Goal: Communication & Community: Ask a question

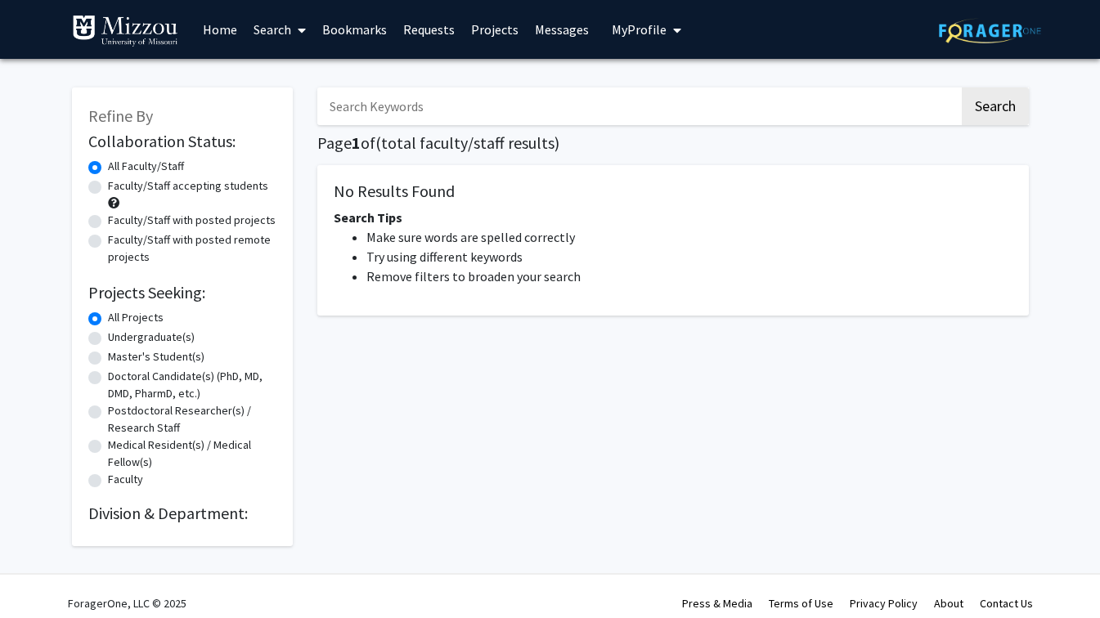
click at [398, 106] on input "Search Keywords" at bounding box center [638, 107] width 642 height 38
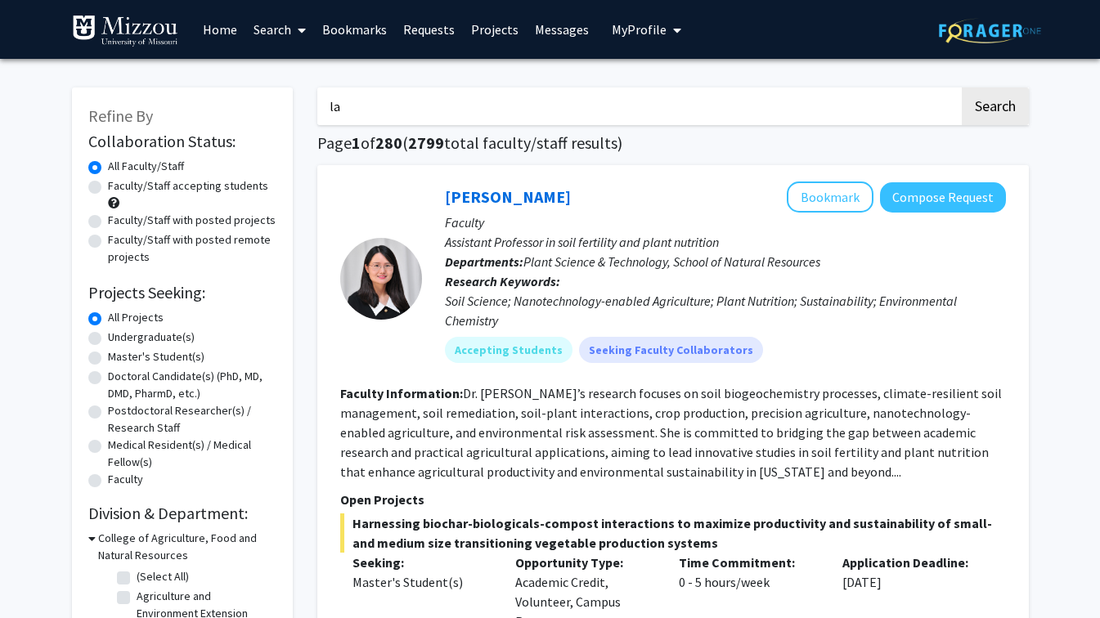
type input "l"
type input "dr. lane-young walker"
click at [962, 88] on button "Search" at bounding box center [995, 107] width 67 height 38
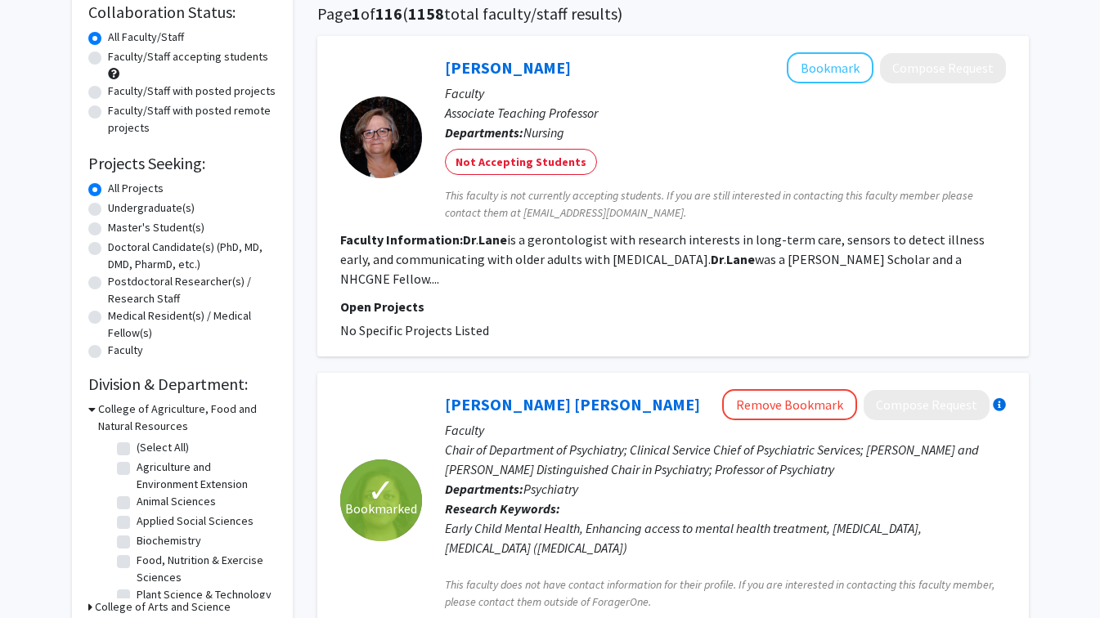
scroll to position [131, 0]
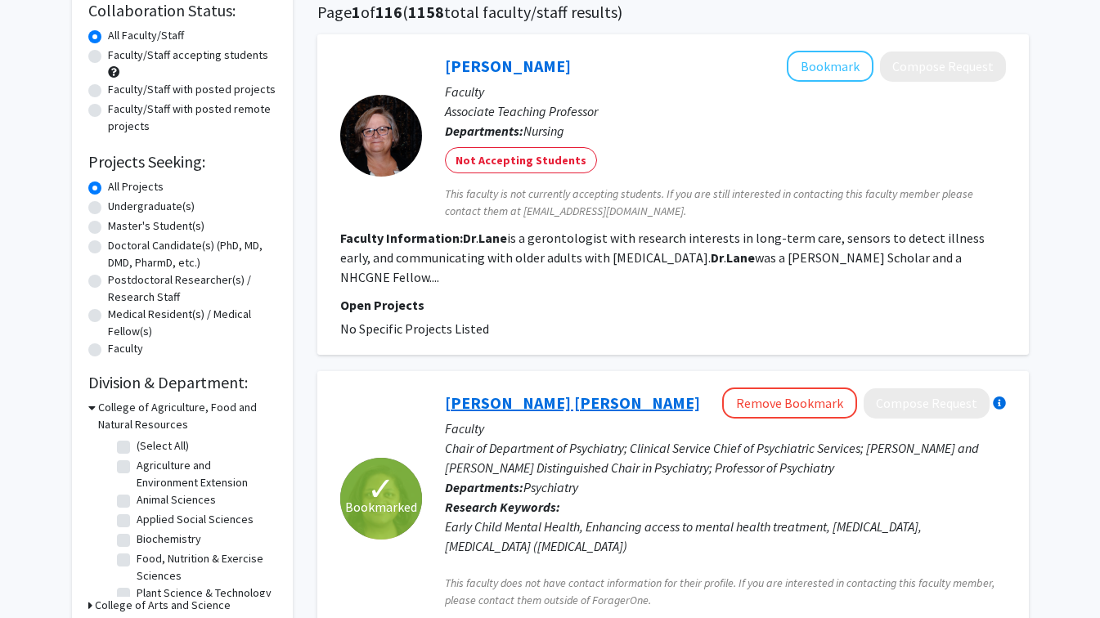
click at [507, 393] on link "[PERSON_NAME] [PERSON_NAME]" at bounding box center [572, 403] width 255 height 20
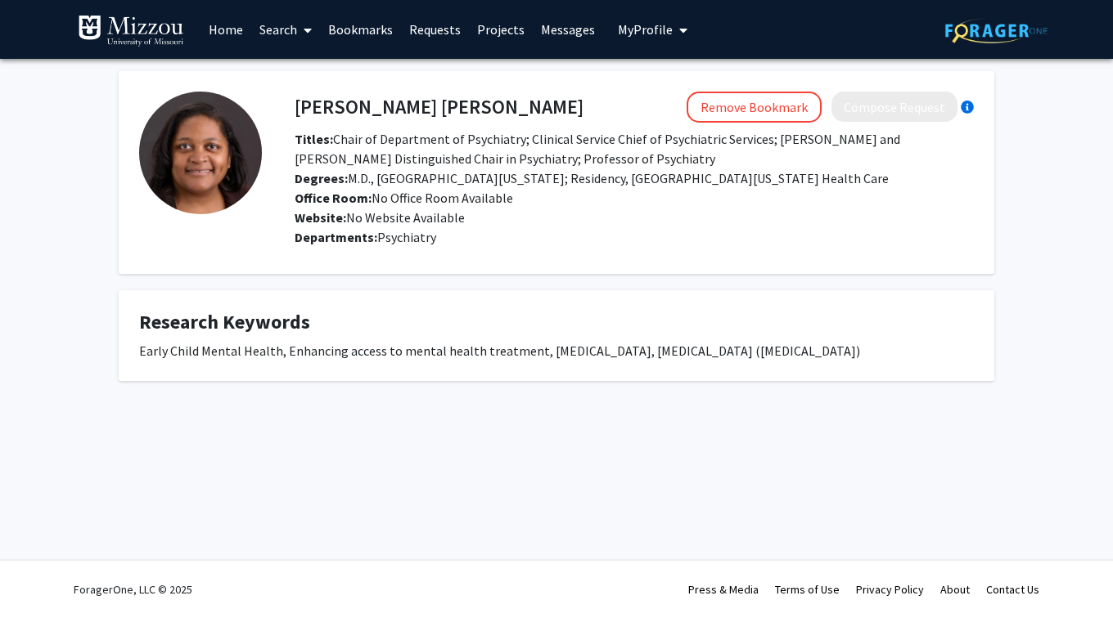
click at [457, 178] on span "Degrees: M.D., University of Missouri School of Medicine; Residency, University…" at bounding box center [592, 178] width 594 height 16
click at [287, 39] on link "Search" at bounding box center [285, 29] width 69 height 57
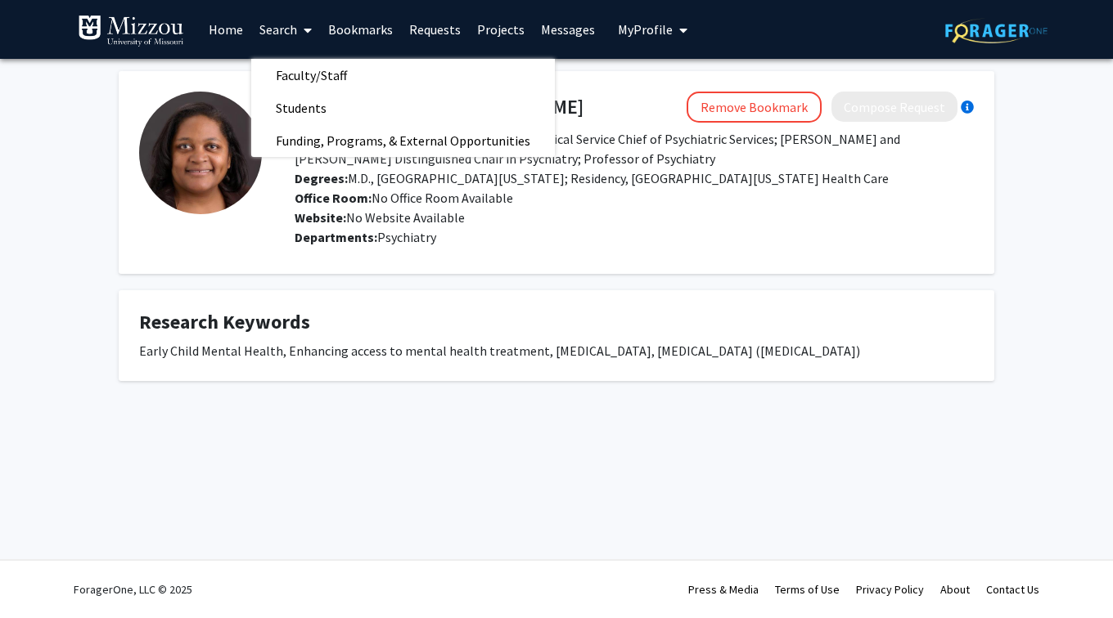
click at [229, 74] on fg-card "Laine Young Walker Remove Bookmark Compose Request Titles: Chair of Department …" at bounding box center [556, 172] width 875 height 203
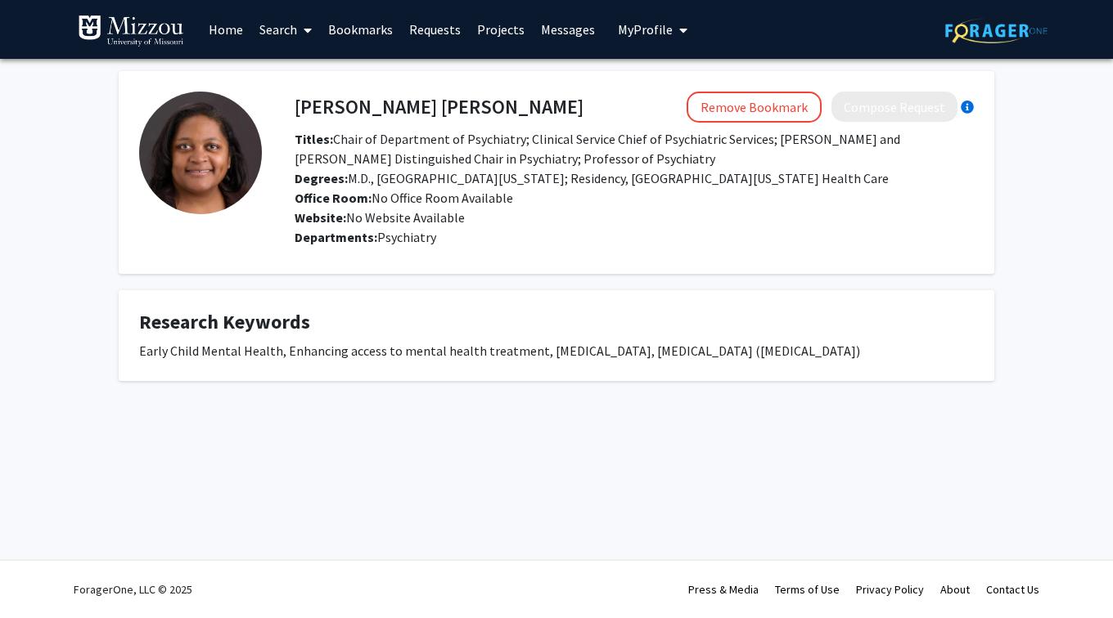
click at [229, 74] on fg-card "Laine Young Walker Remove Bookmark Compose Request Titles: Chair of Department …" at bounding box center [556, 172] width 875 height 203
click at [338, 38] on link "Bookmarks" at bounding box center [360, 29] width 81 height 57
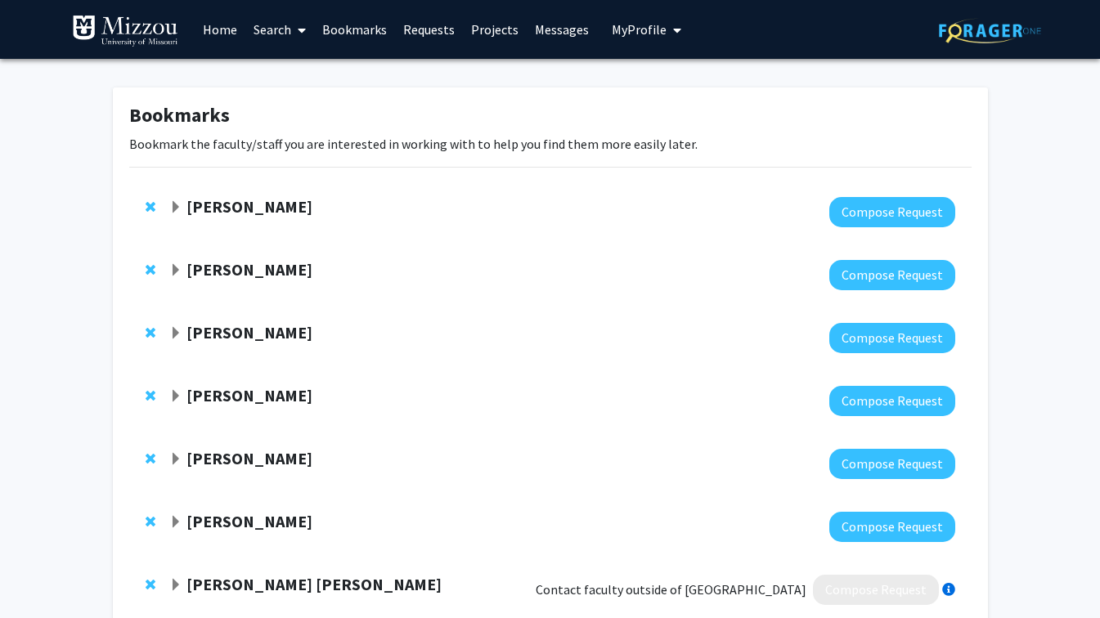
click at [174, 209] on span "Expand Randi Foraker Bookmark" at bounding box center [175, 207] width 13 height 13
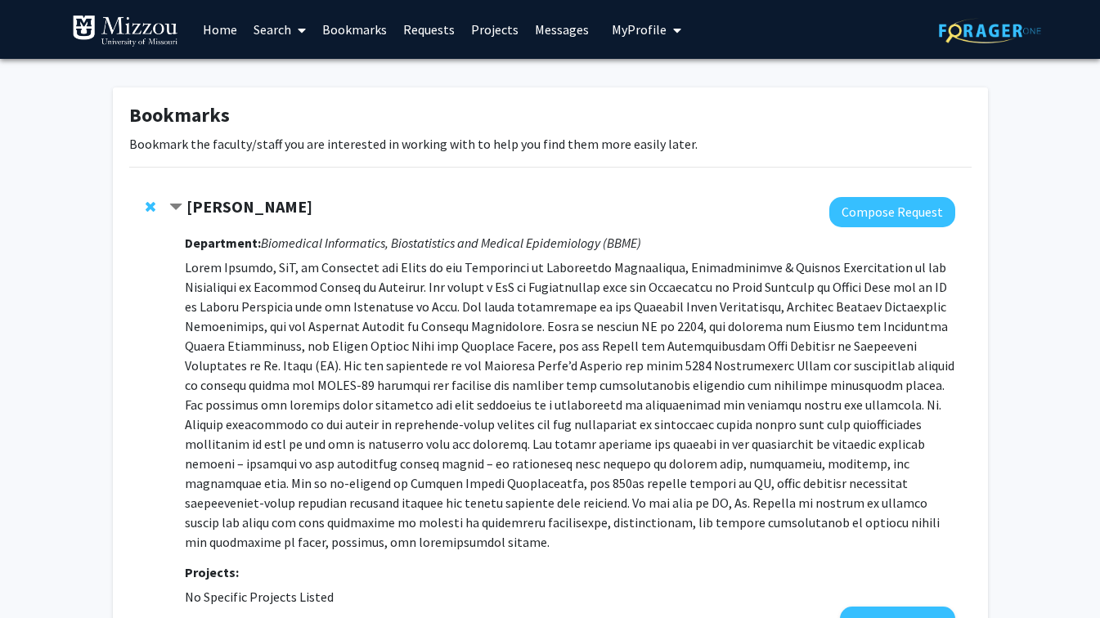
click at [174, 209] on span "Contract Randi Foraker Bookmark" at bounding box center [175, 207] width 13 height 13
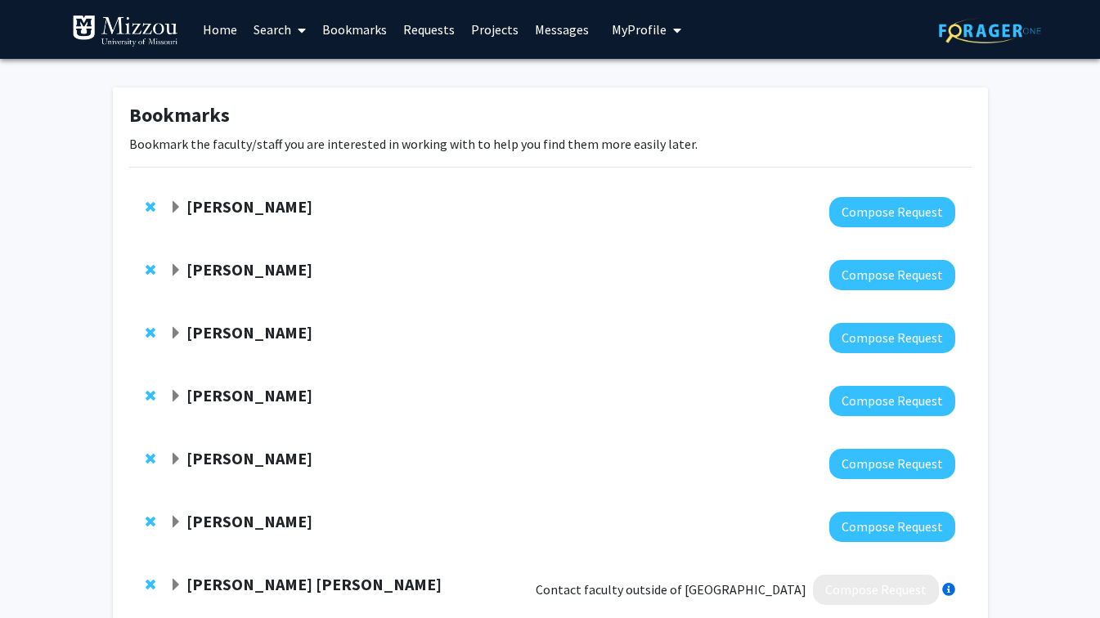
click at [170, 269] on span "Expand Andrea Wycoff Bookmark" at bounding box center [175, 270] width 13 height 13
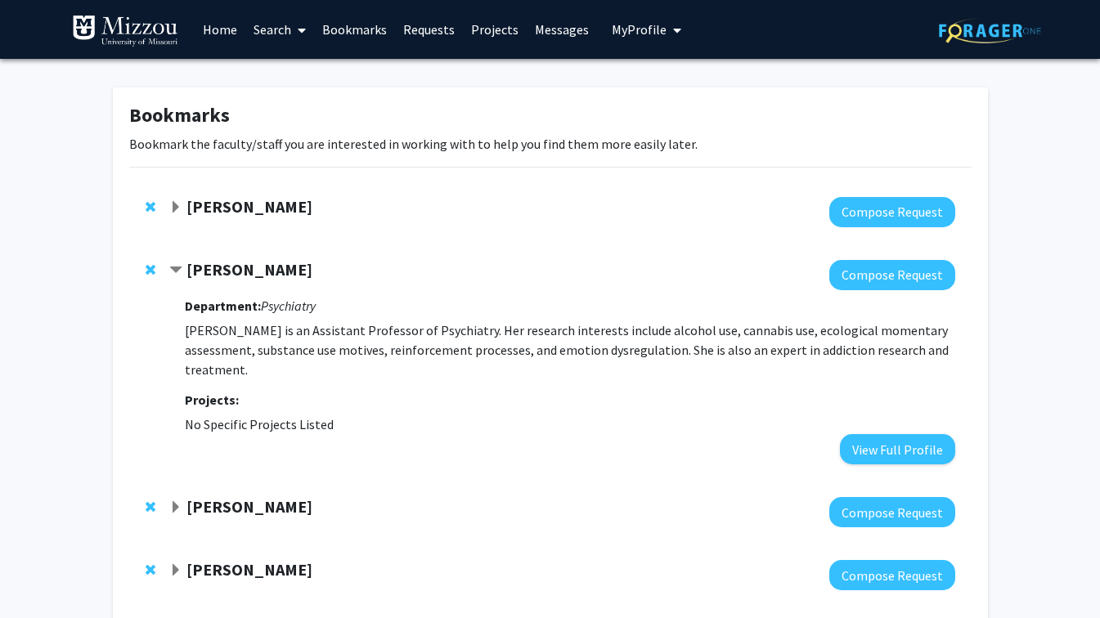
click at [170, 269] on span "Contract Andrea Wycoff Bookmark" at bounding box center [175, 270] width 13 height 13
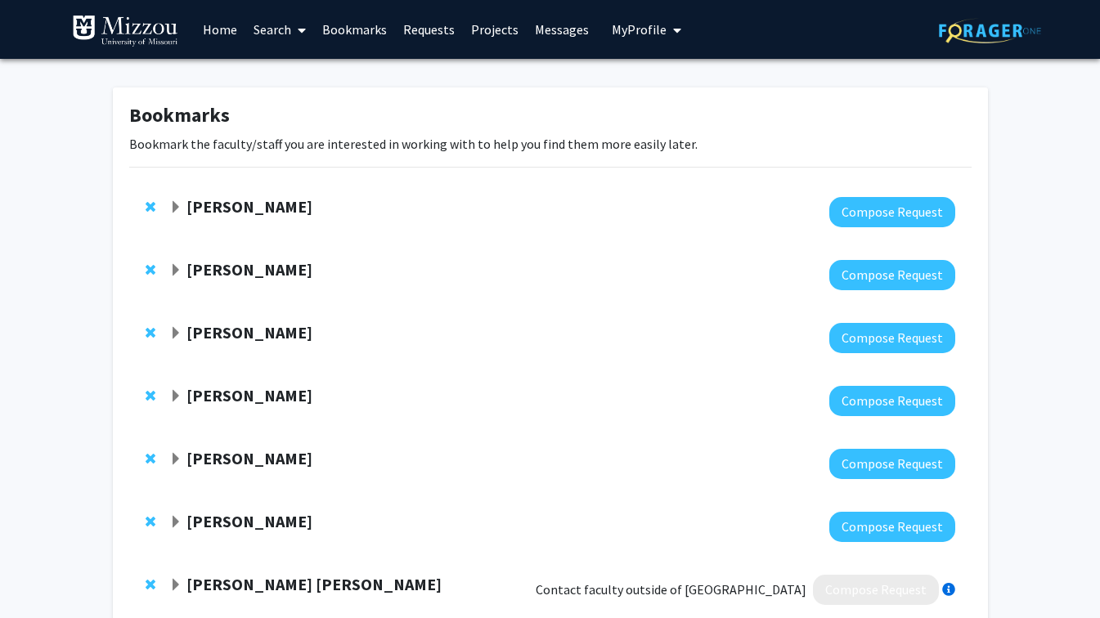
click at [178, 266] on span "Expand Andrea Wycoff Bookmark" at bounding box center [175, 270] width 13 height 13
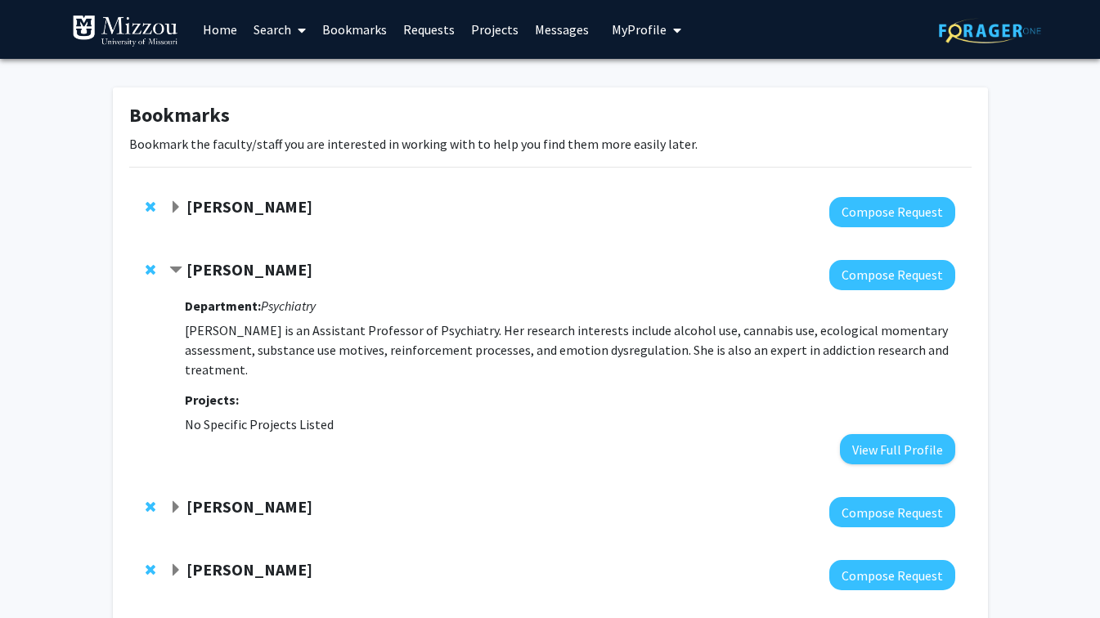
click at [200, 270] on strong "[PERSON_NAME]" at bounding box center [250, 269] width 126 height 20
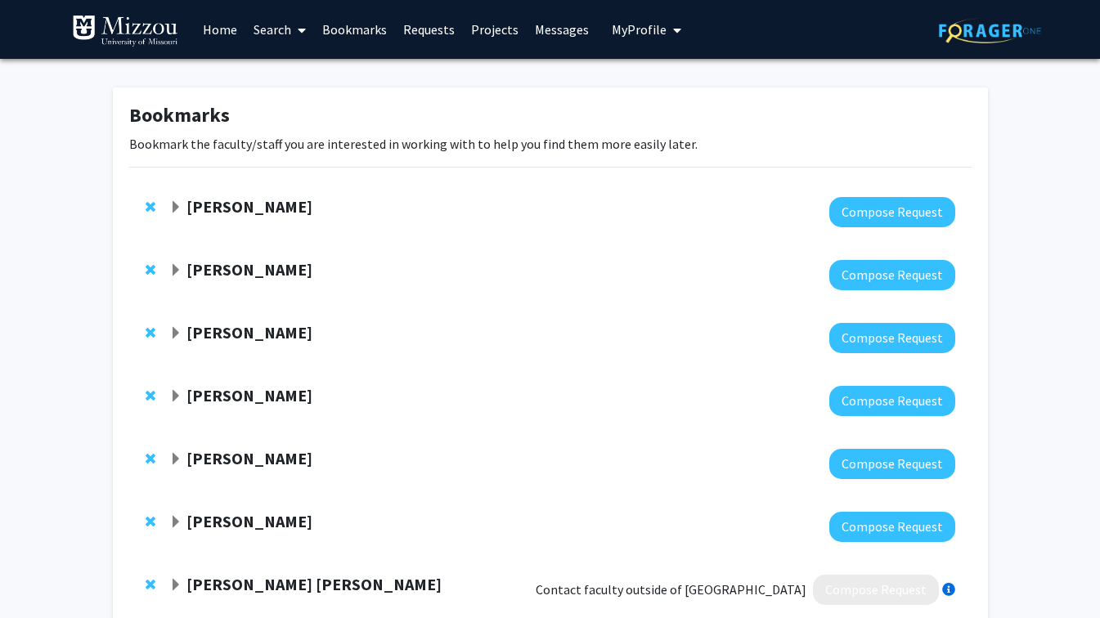
click at [200, 270] on strong "[PERSON_NAME]" at bounding box center [250, 269] width 126 height 20
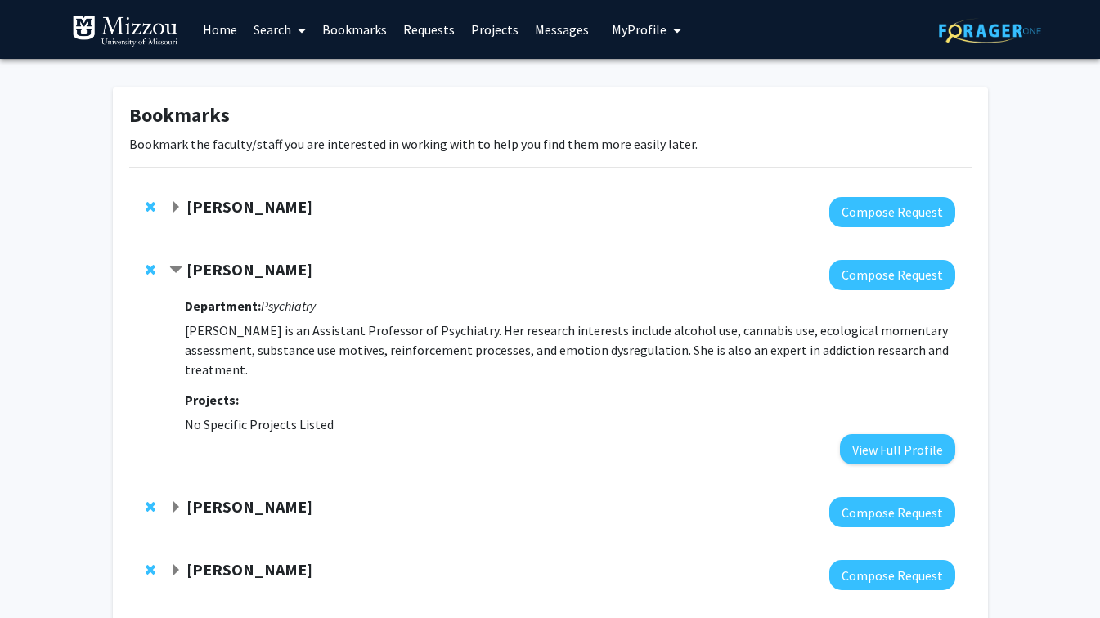
click at [229, 268] on strong "[PERSON_NAME]" at bounding box center [250, 269] width 126 height 20
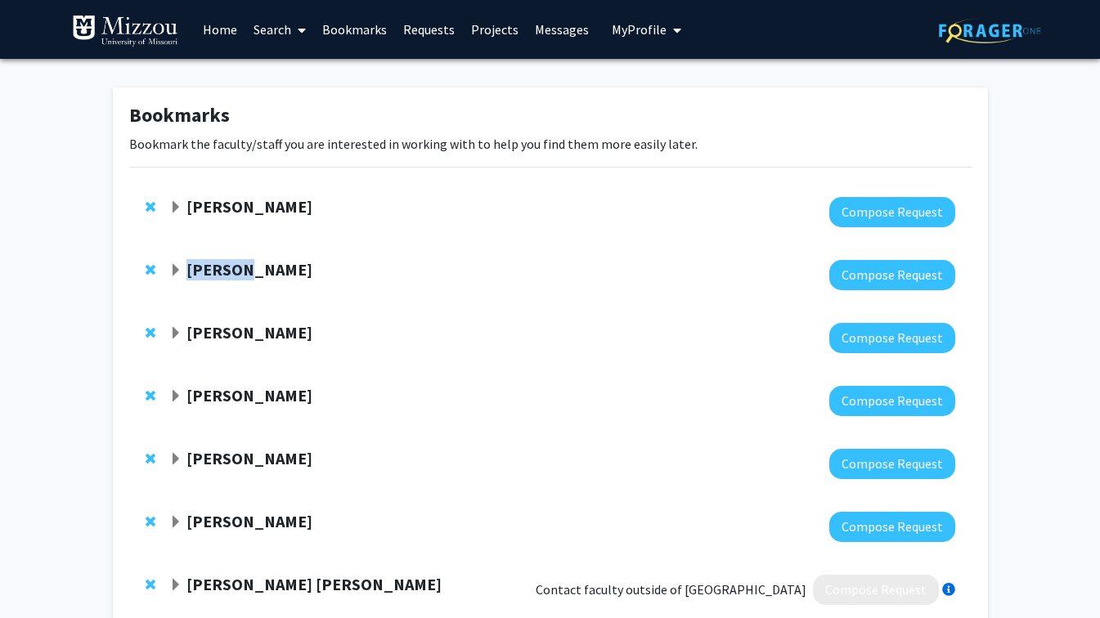
click at [229, 268] on strong "[PERSON_NAME]" at bounding box center [250, 269] width 126 height 20
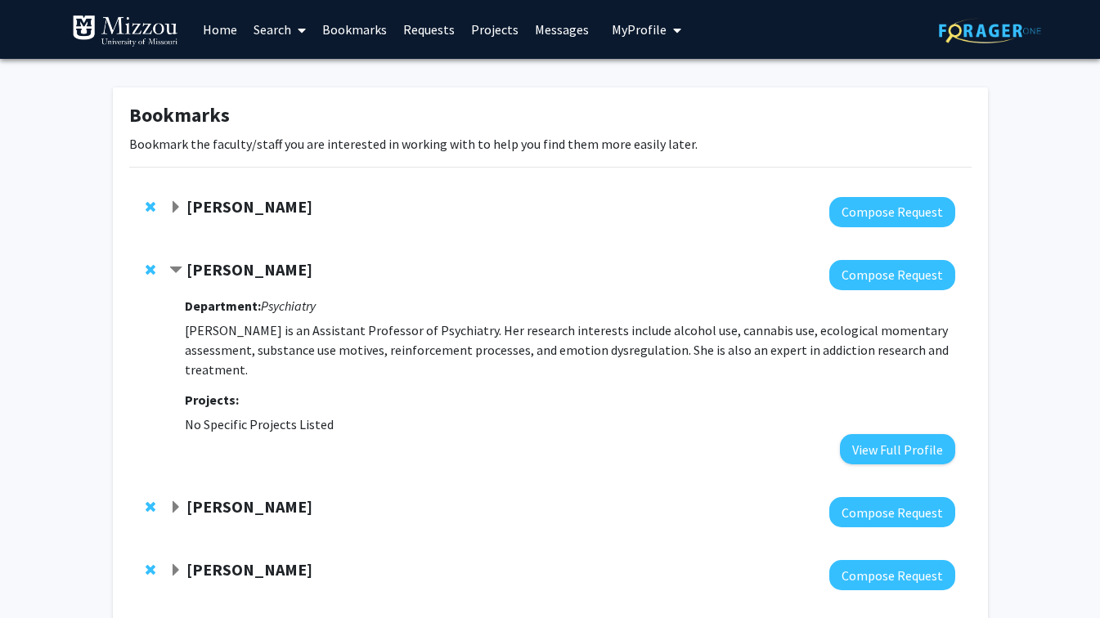
drag, startPoint x: 229, startPoint y: 268, endPoint x: 349, endPoint y: 314, distance: 129.0
click at [349, 314] on div "Department: Psychiatry Andrea Wycoff is an Assistant Professor of Psychiatry. H…" at bounding box center [570, 377] width 770 height 174
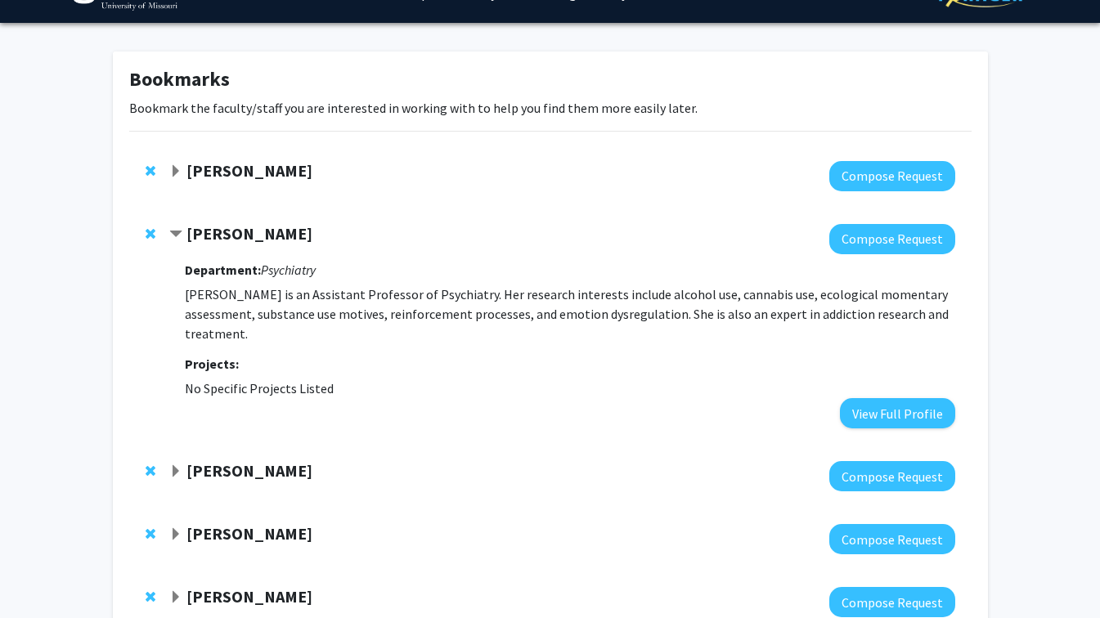
scroll to position [40, 0]
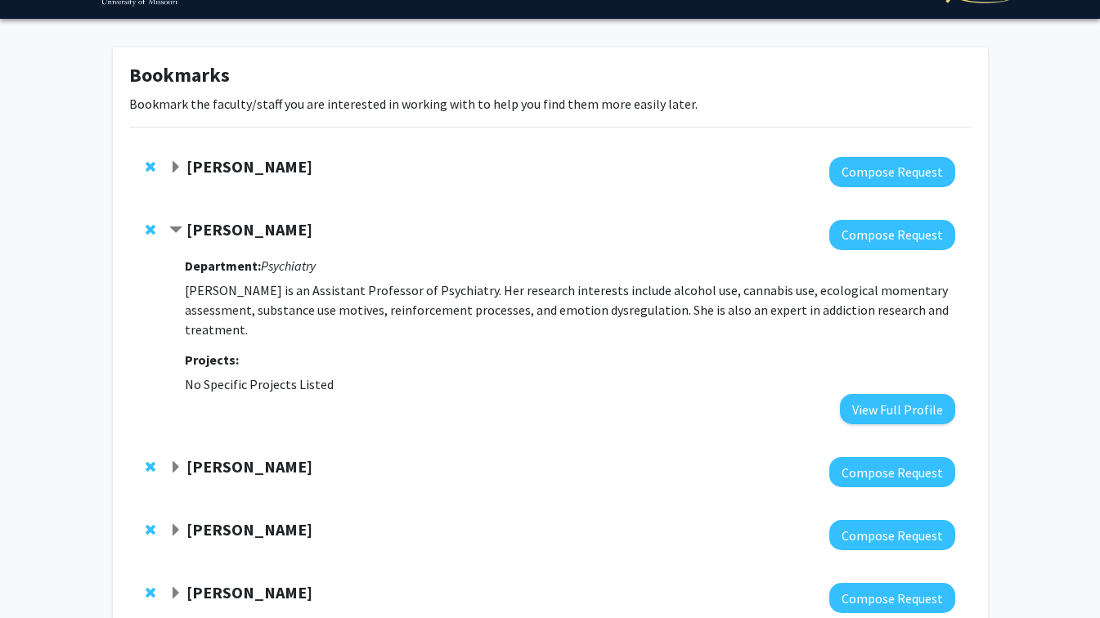
click at [205, 227] on strong "[PERSON_NAME]" at bounding box center [250, 229] width 126 height 20
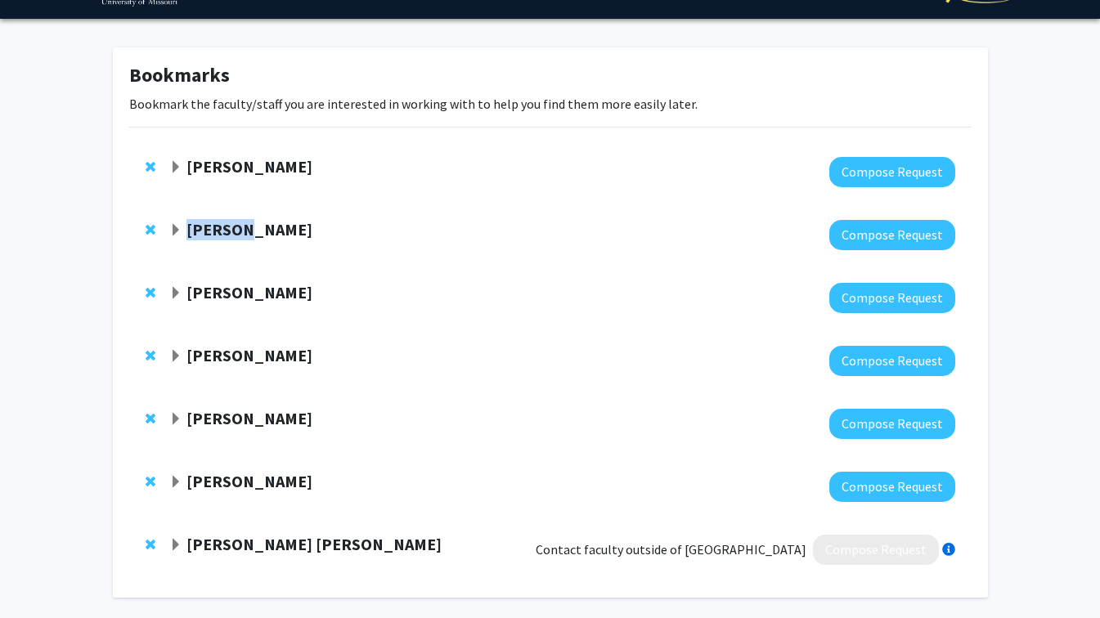
click at [205, 227] on strong "[PERSON_NAME]" at bounding box center [250, 229] width 126 height 20
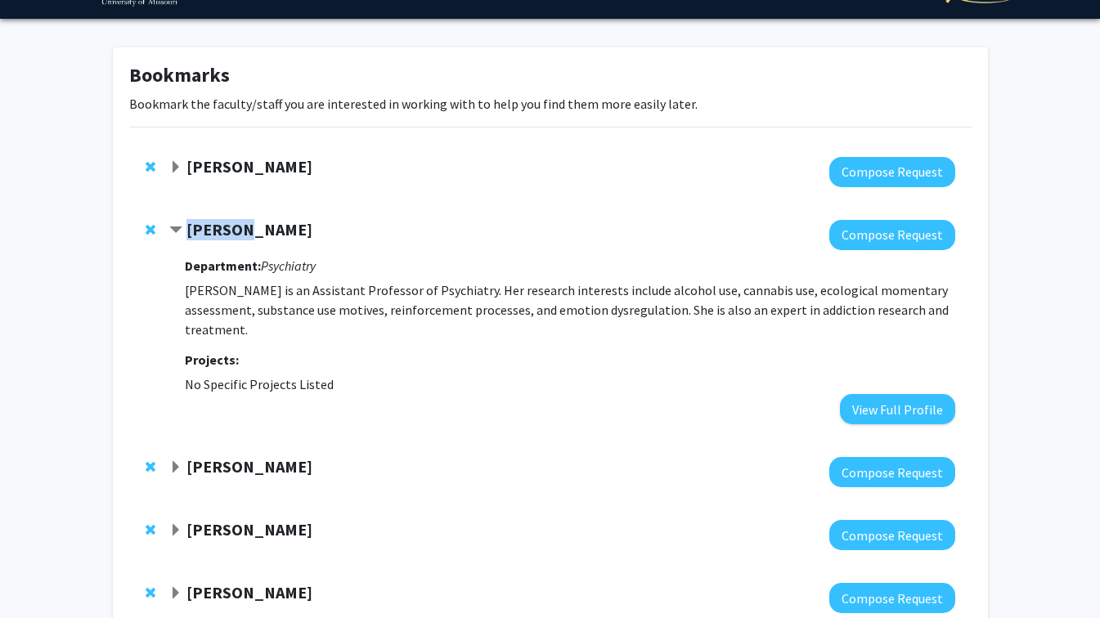
drag, startPoint x: 205, startPoint y: 227, endPoint x: 75, endPoint y: 286, distance: 142.8
click at [75, 286] on div "Bookmarks Bookmark the faculty/staff you are interested in working with to help…" at bounding box center [550, 414] width 1100 height 790
click at [174, 227] on span "Contract Andrea Wycoff Bookmark" at bounding box center [175, 230] width 13 height 13
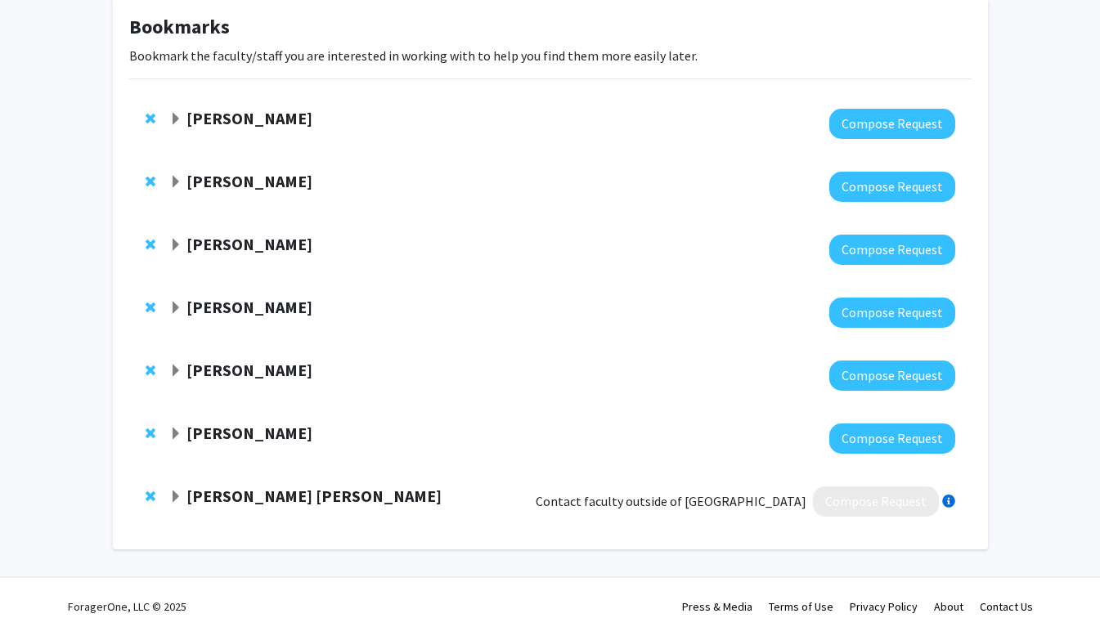
scroll to position [89, 0]
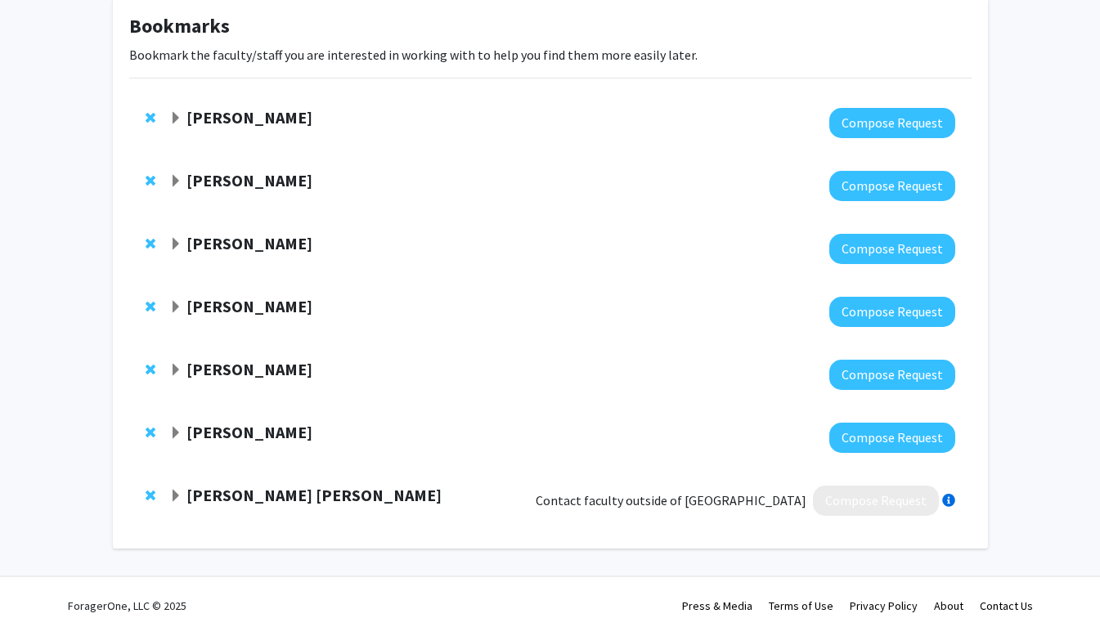
click at [240, 182] on strong "[PERSON_NAME]" at bounding box center [250, 180] width 126 height 20
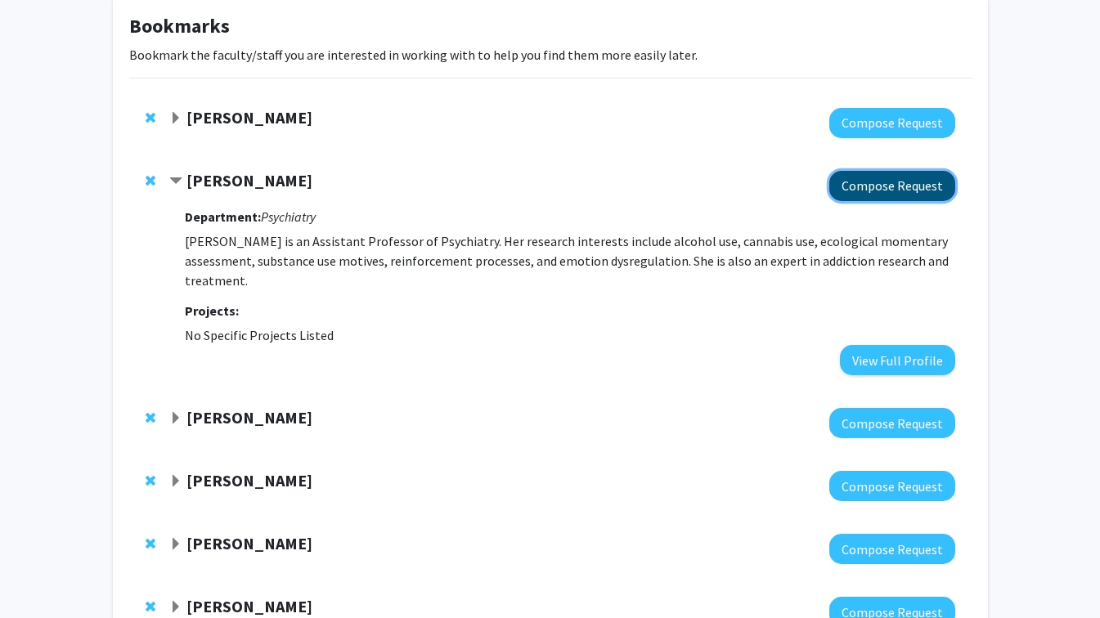
click at [897, 192] on button "Compose Request" at bounding box center [893, 186] width 126 height 30
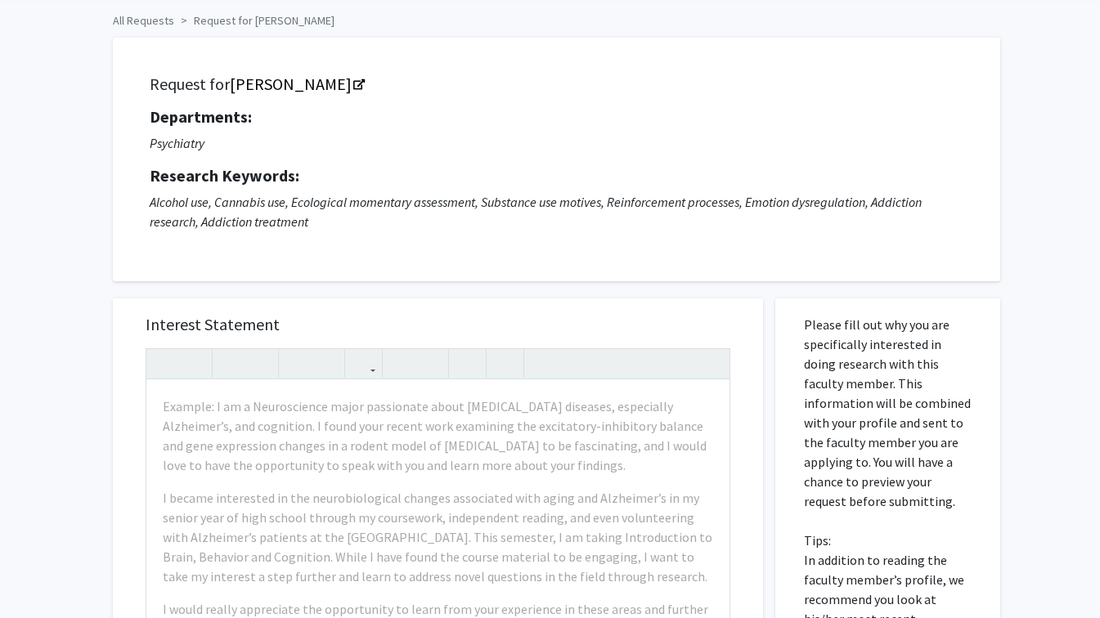
scroll to position [68, 0]
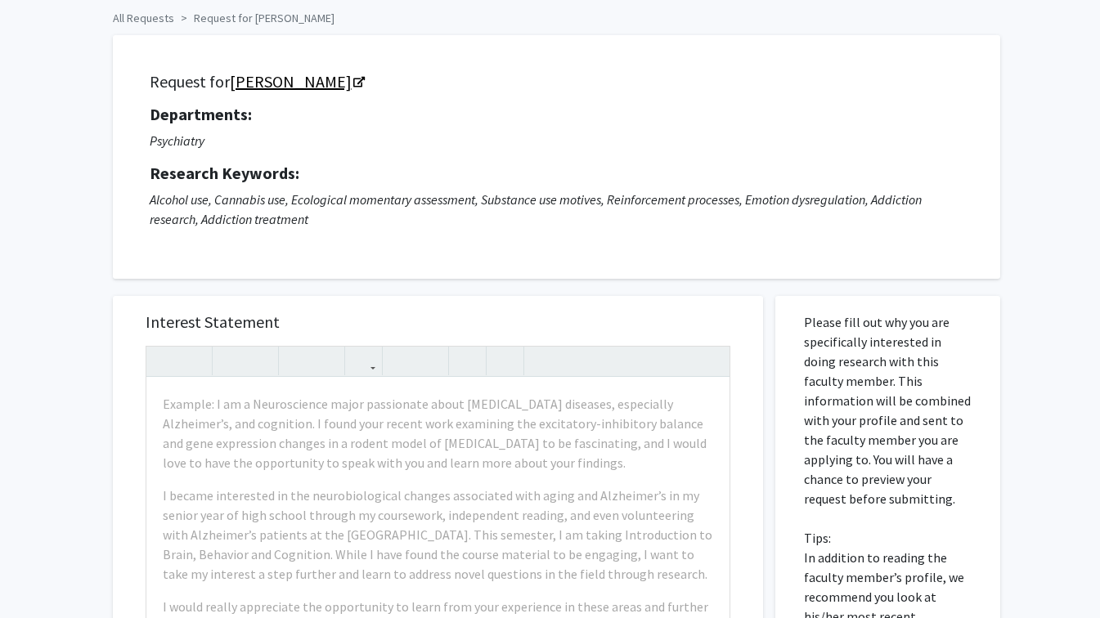
click at [353, 82] on icon "Opens in a new tab" at bounding box center [358, 83] width 11 height 11
click at [661, 181] on h5 "Research Keywords:" at bounding box center [557, 174] width 814 height 20
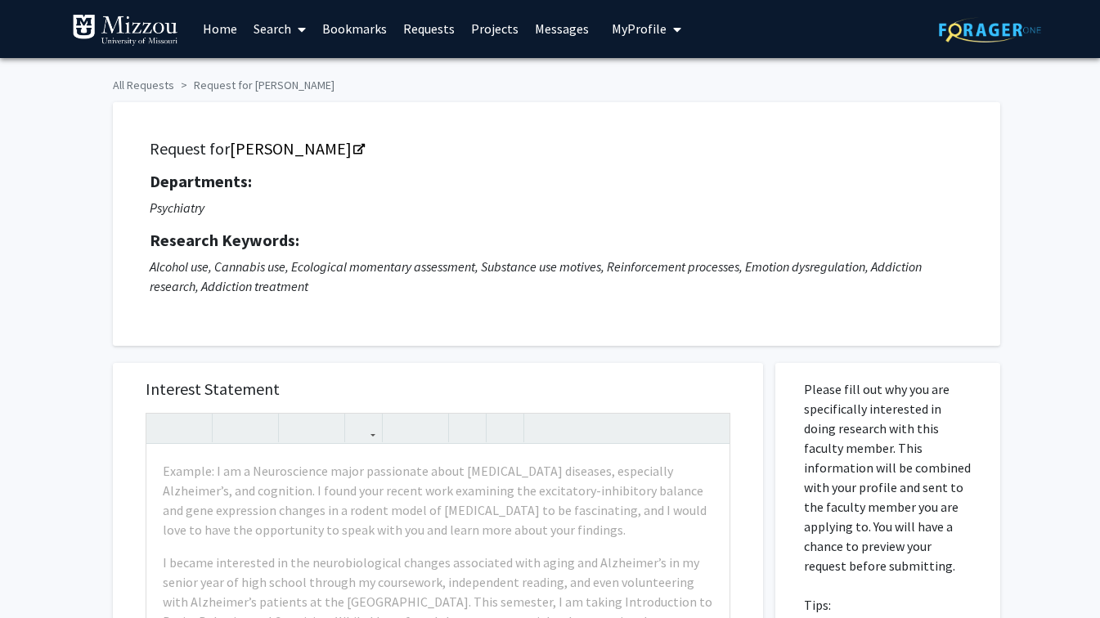
scroll to position [0, 0]
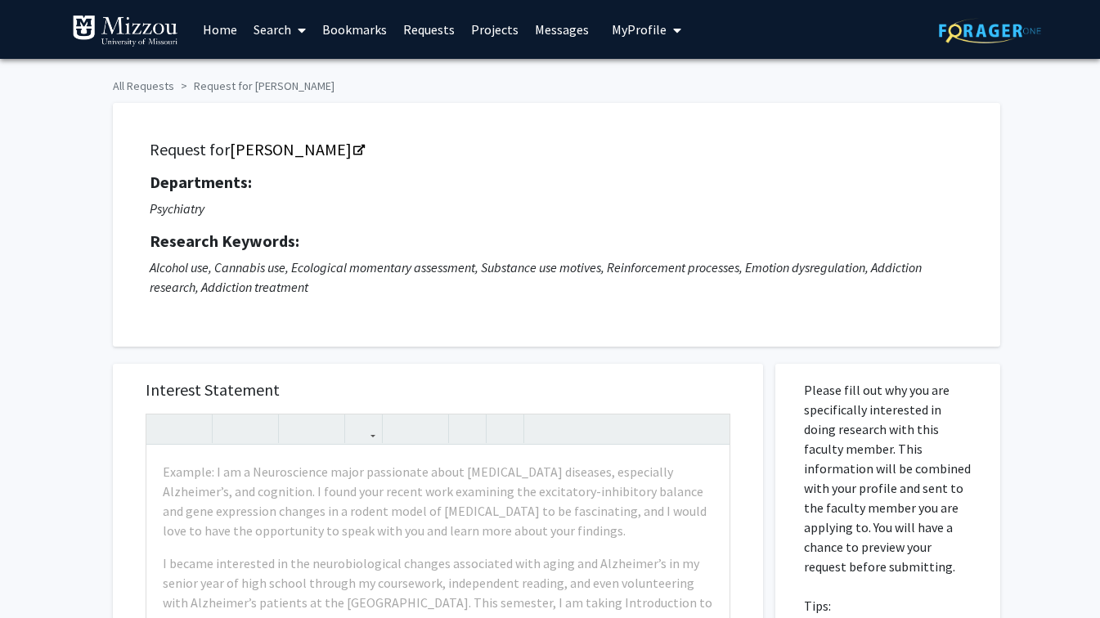
click at [418, 26] on link "Requests" at bounding box center [429, 29] width 68 height 57
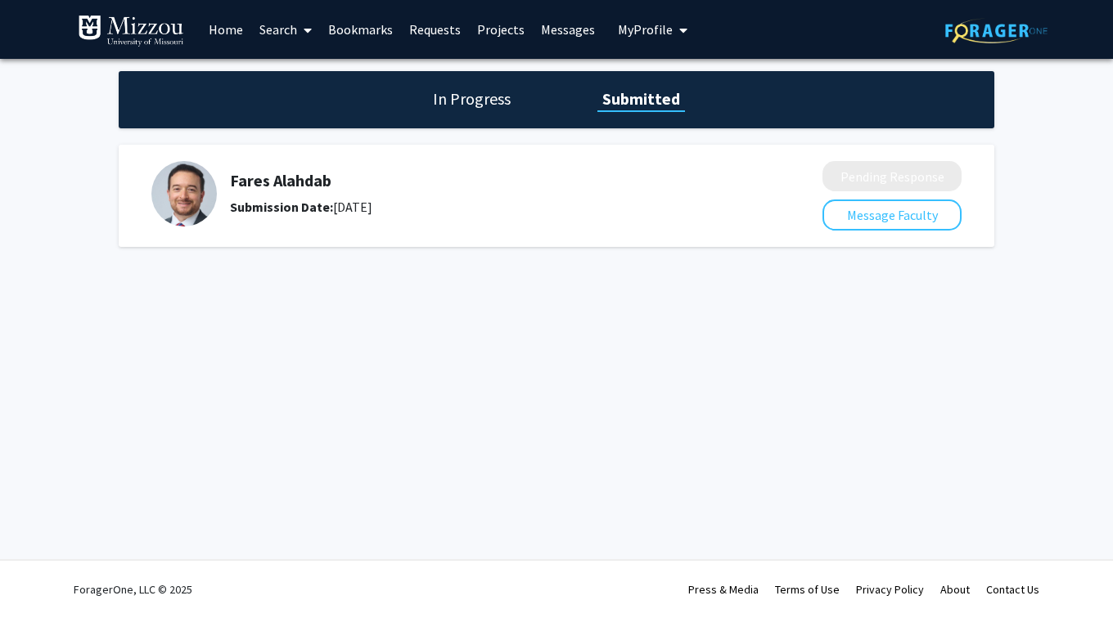
click at [200, 200] on img at bounding box center [183, 193] width 65 height 65
click at [447, 100] on h1 "In Progress" at bounding box center [472, 99] width 88 height 23
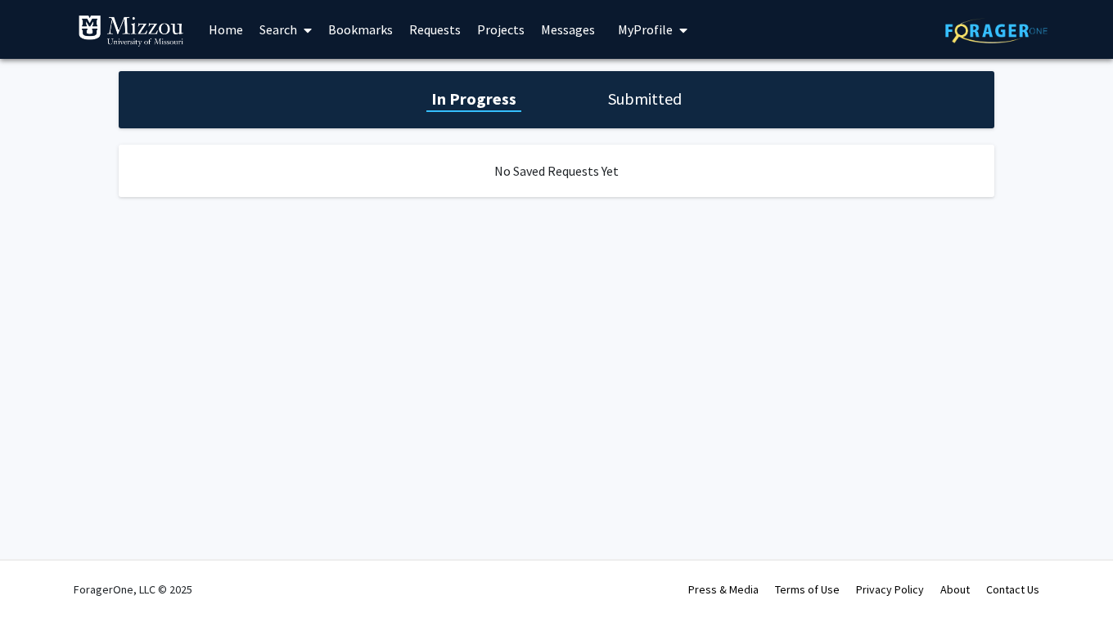
click at [600, 94] on div "In Progress Submitted" at bounding box center [556, 99] width 875 height 57
click at [650, 94] on h1 "Submitted" at bounding box center [644, 99] width 83 height 23
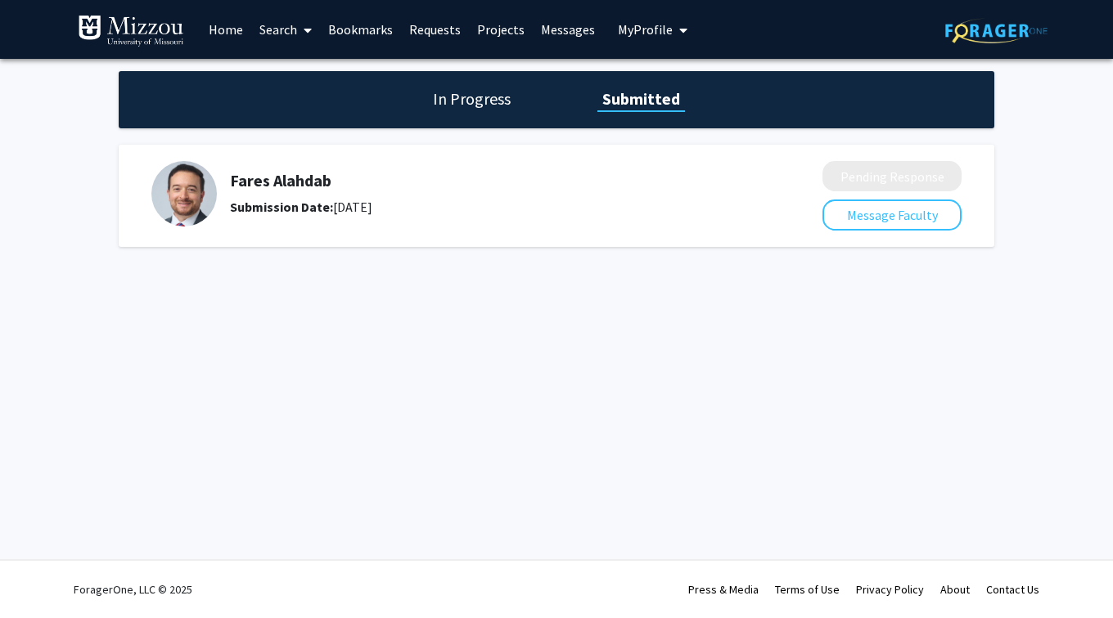
click at [293, 183] on h5 "Fares Alahdab" at bounding box center [483, 181] width 506 height 20
click at [374, 27] on link "Bookmarks" at bounding box center [360, 29] width 81 height 57
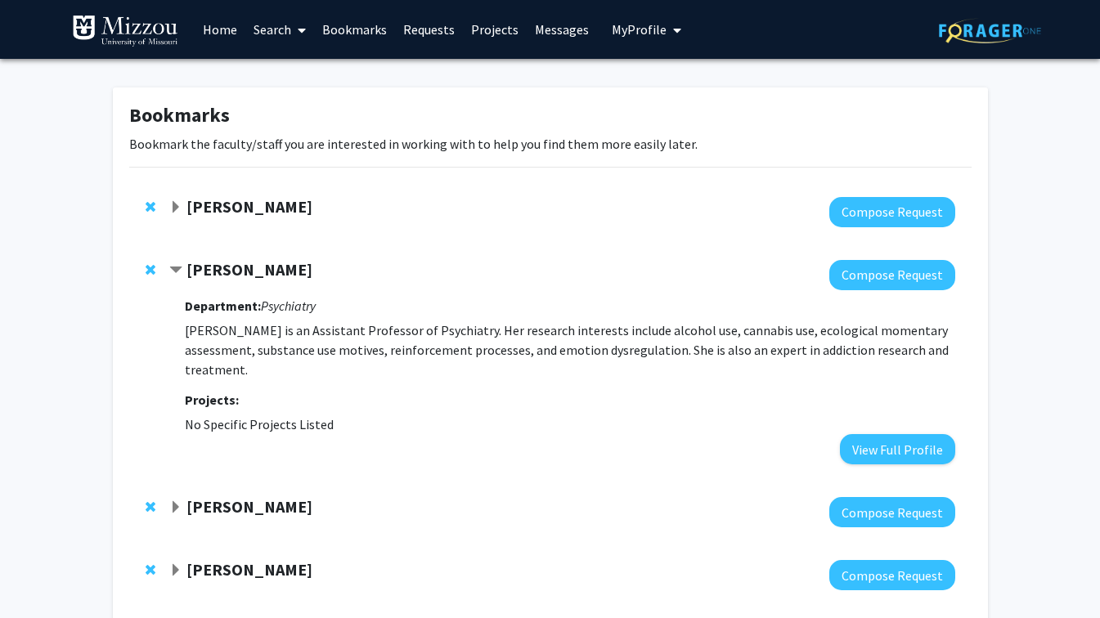
drag, startPoint x: 186, startPoint y: 498, endPoint x: 173, endPoint y: 506, distance: 15.4
click at [173, 506] on div "[PERSON_NAME]" at bounding box center [345, 507] width 353 height 20
click at [173, 506] on span "Expand Nargiza Buranova Bookmark" at bounding box center [175, 507] width 13 height 13
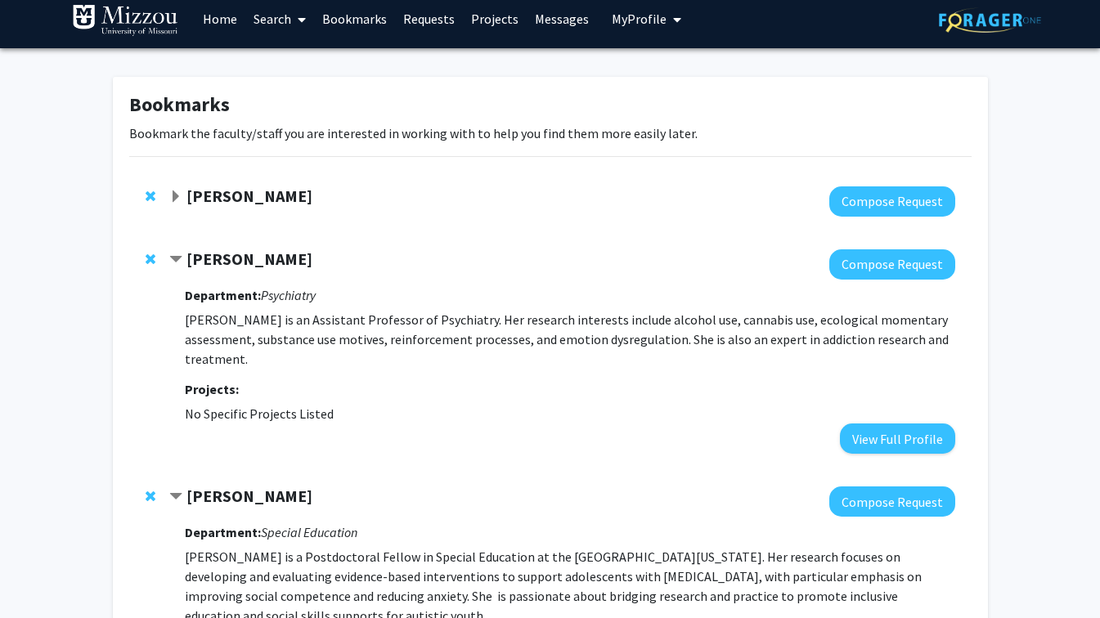
scroll to position [10, 0]
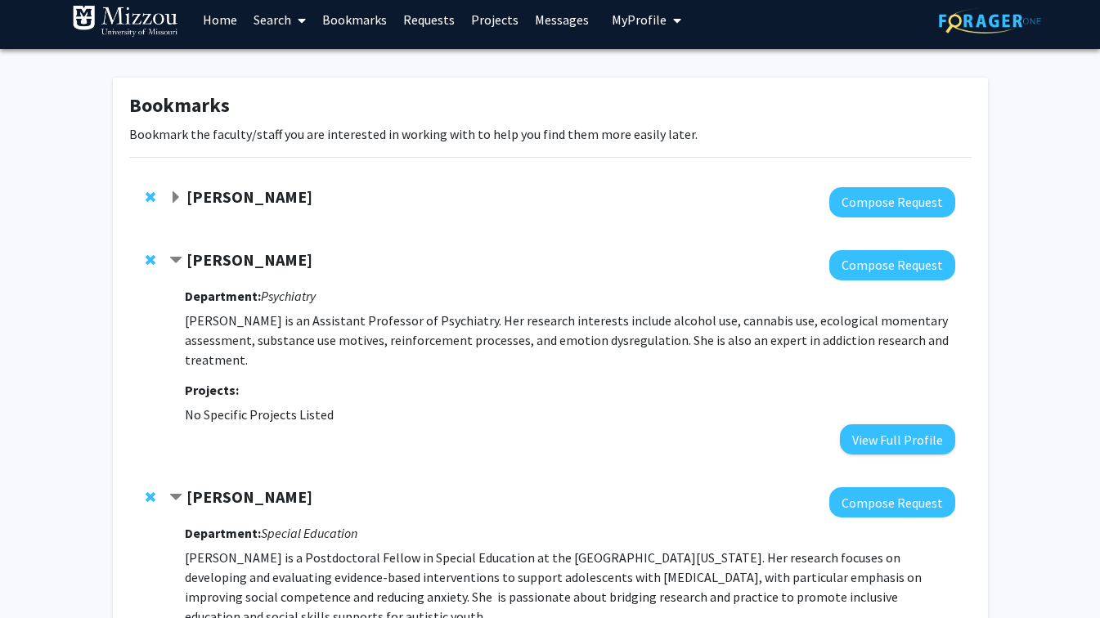
click at [441, 15] on link "Requests" at bounding box center [429, 19] width 68 height 57
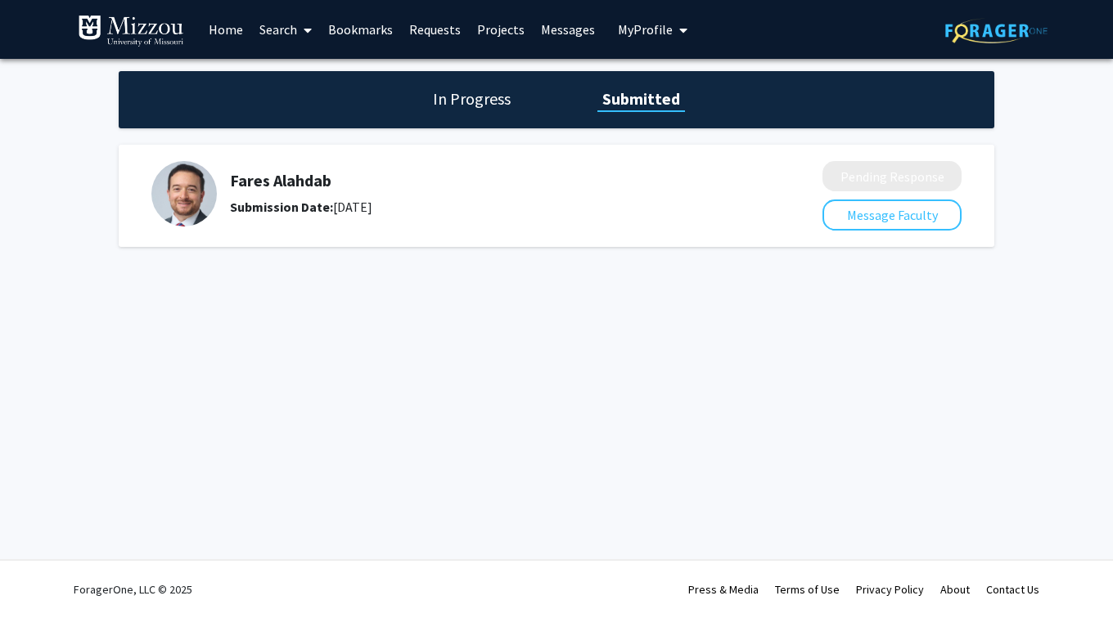
click at [264, 180] on h5 "Fares Alahdab" at bounding box center [483, 181] width 506 height 20
click at [872, 223] on button "Message Faculty" at bounding box center [891, 215] width 139 height 31
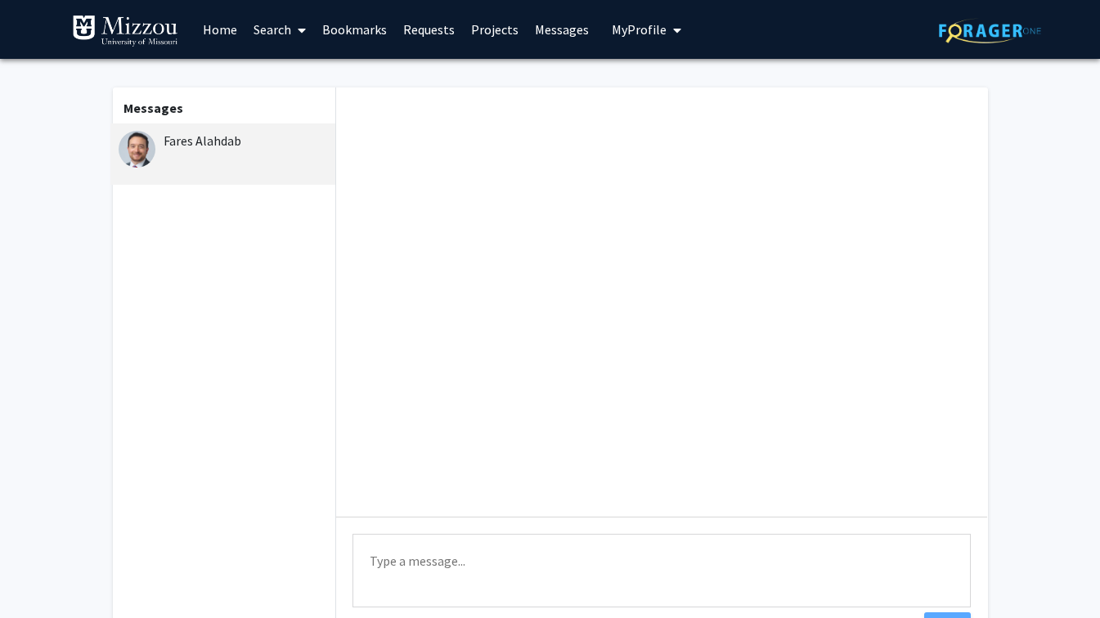
click at [208, 138] on div "Fares Alahdab" at bounding box center [226, 141] width 214 height 20
click at [357, 28] on link "Bookmarks" at bounding box center [354, 29] width 81 height 57
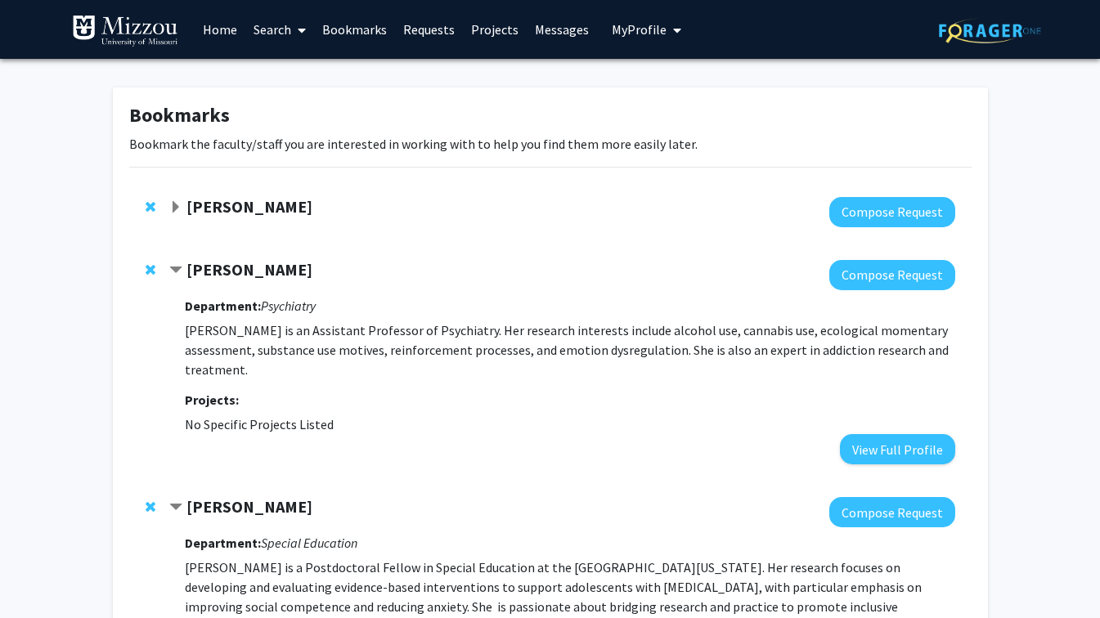
click at [173, 272] on span "Contract Andrea Wycoff Bookmark" at bounding box center [175, 270] width 13 height 13
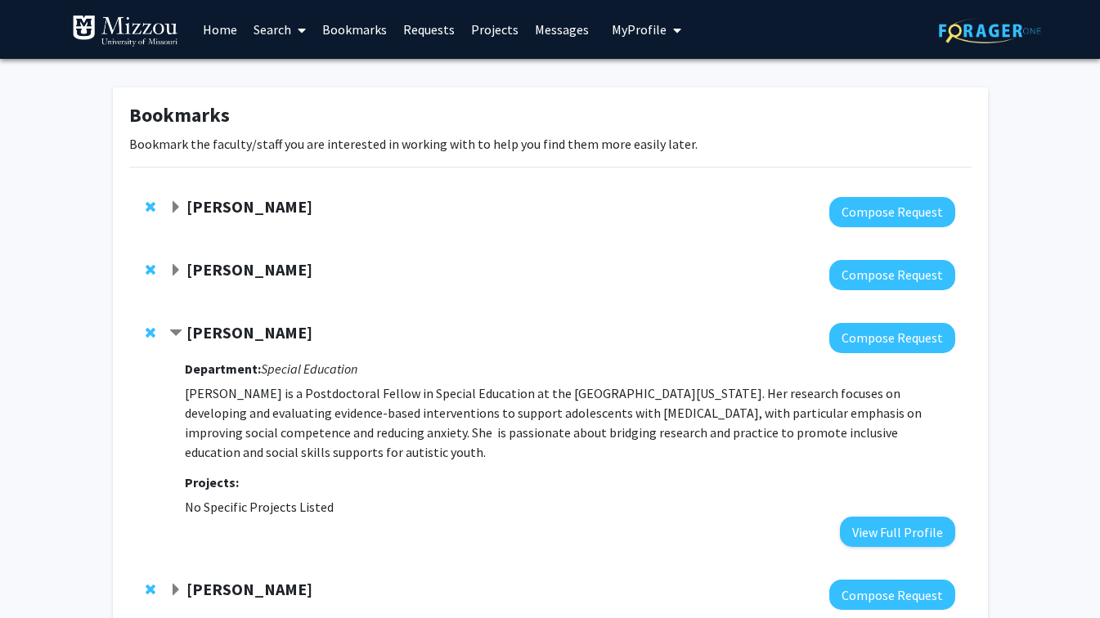
click at [238, 271] on strong "[PERSON_NAME]" at bounding box center [250, 269] width 126 height 20
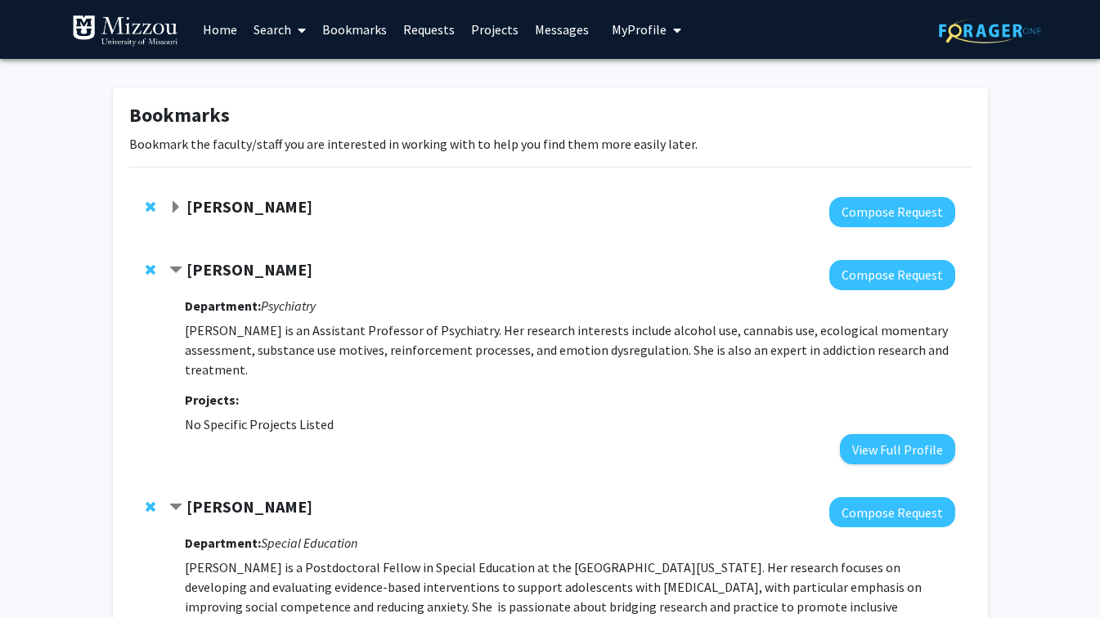
click at [238, 271] on strong "[PERSON_NAME]" at bounding box center [250, 269] width 126 height 20
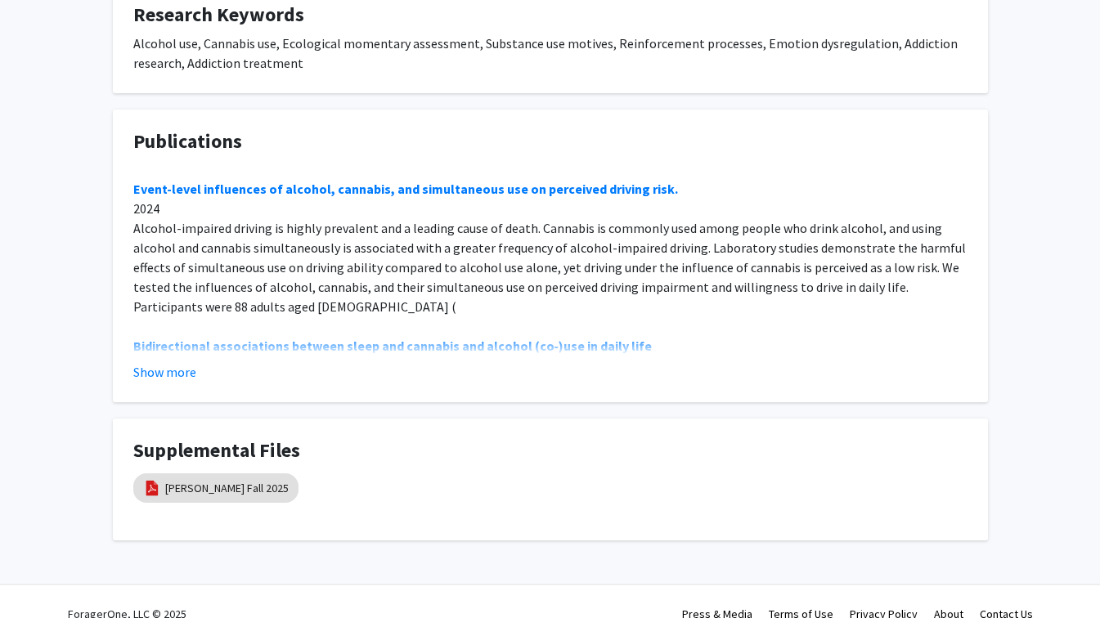
scroll to position [466, 0]
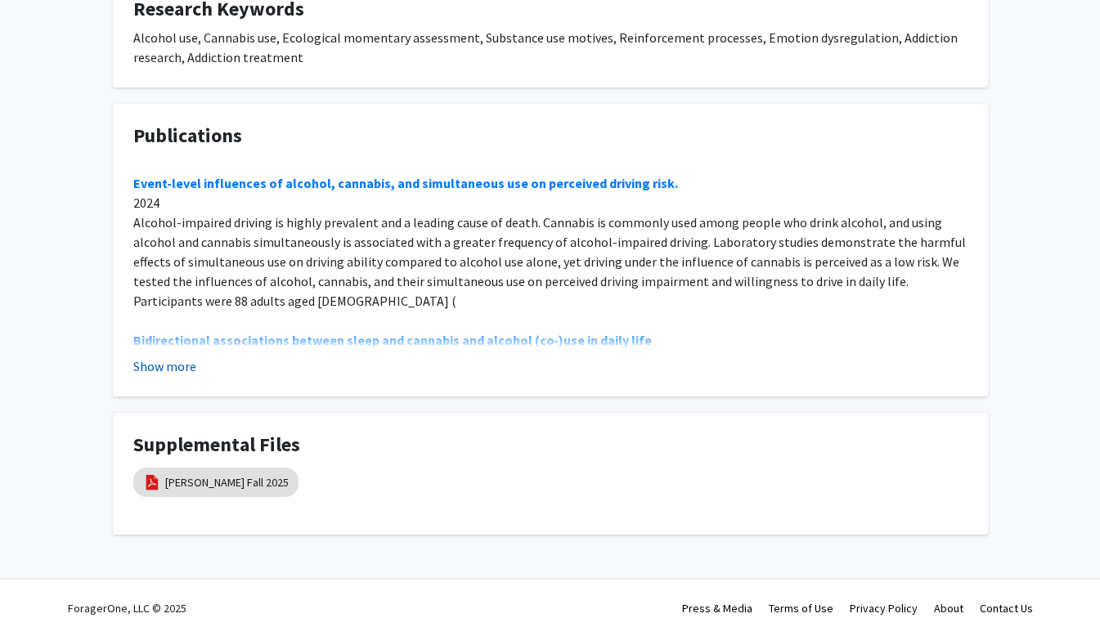
click at [193, 369] on button "Show more" at bounding box center [164, 367] width 63 height 20
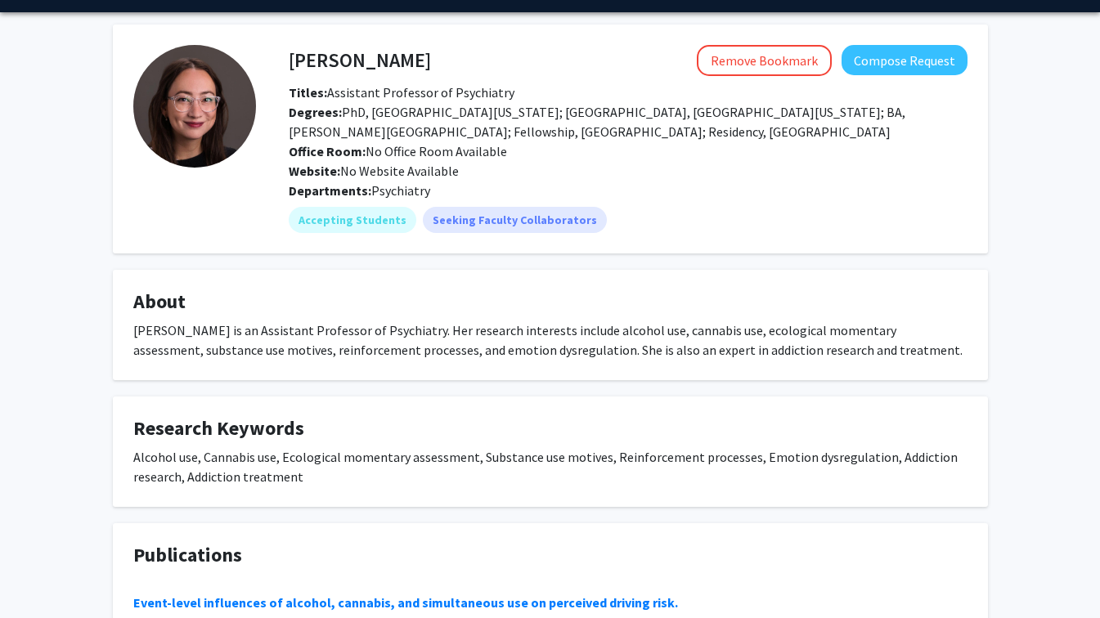
scroll to position [0, 0]
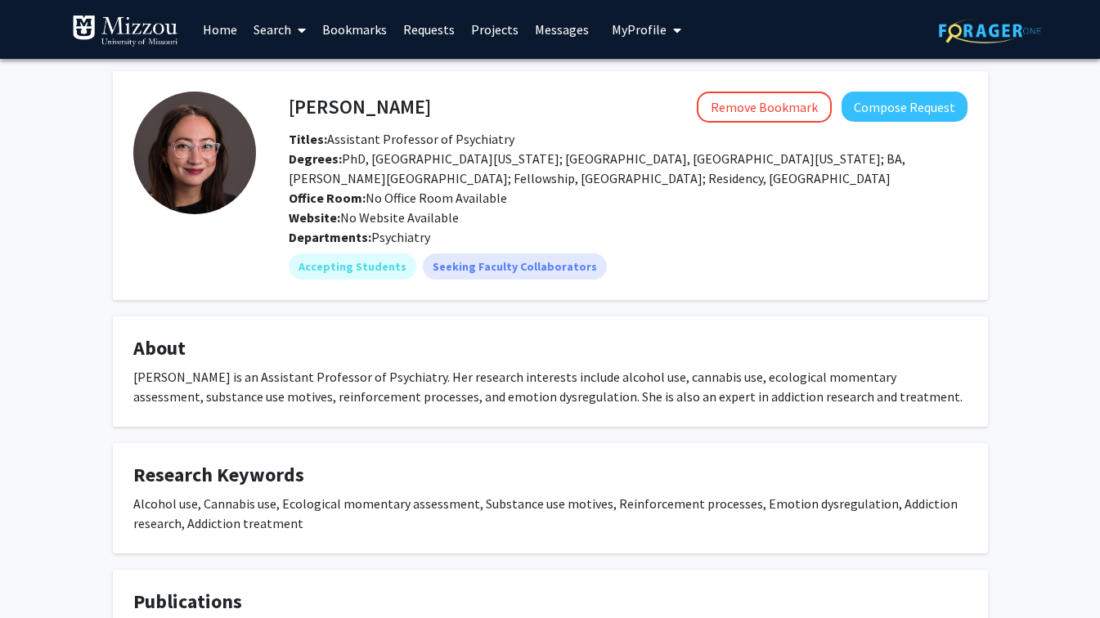
click at [380, 33] on link "Bookmarks" at bounding box center [354, 29] width 81 height 57
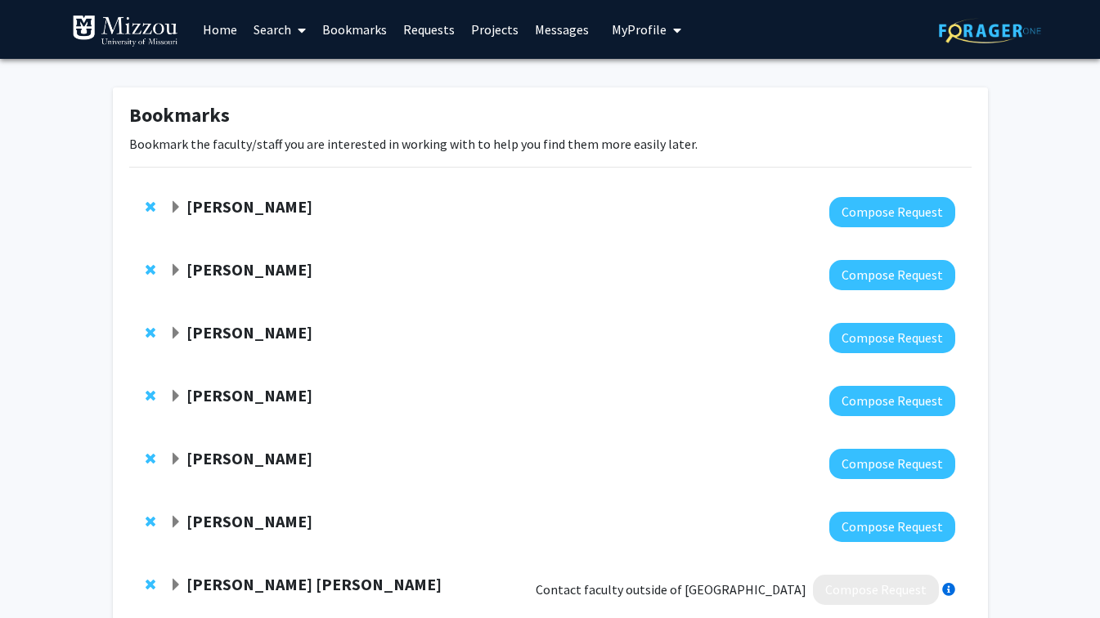
click at [543, 33] on link "Messages" at bounding box center [562, 29] width 70 height 57
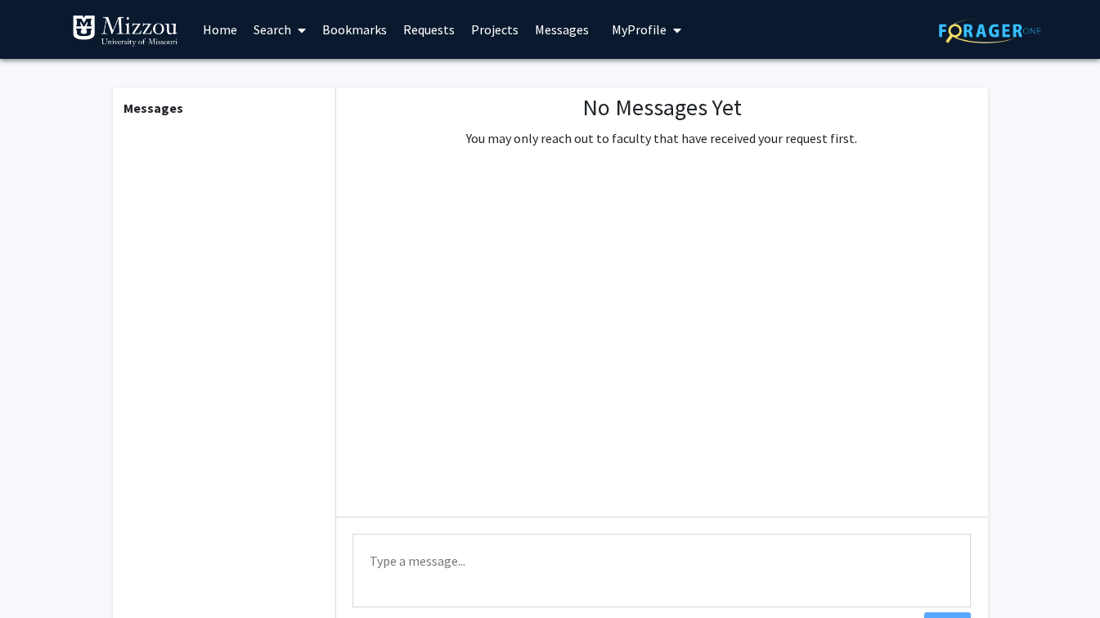
click at [501, 32] on link "Projects" at bounding box center [495, 29] width 64 height 57
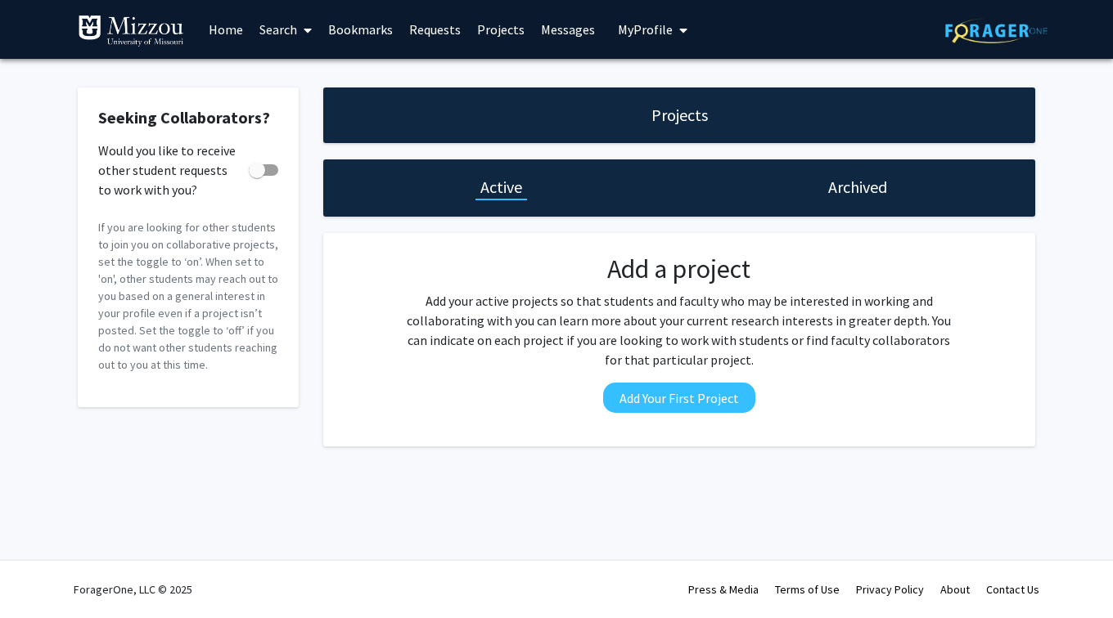
click at [553, 34] on link "Messages" at bounding box center [568, 29] width 70 height 57
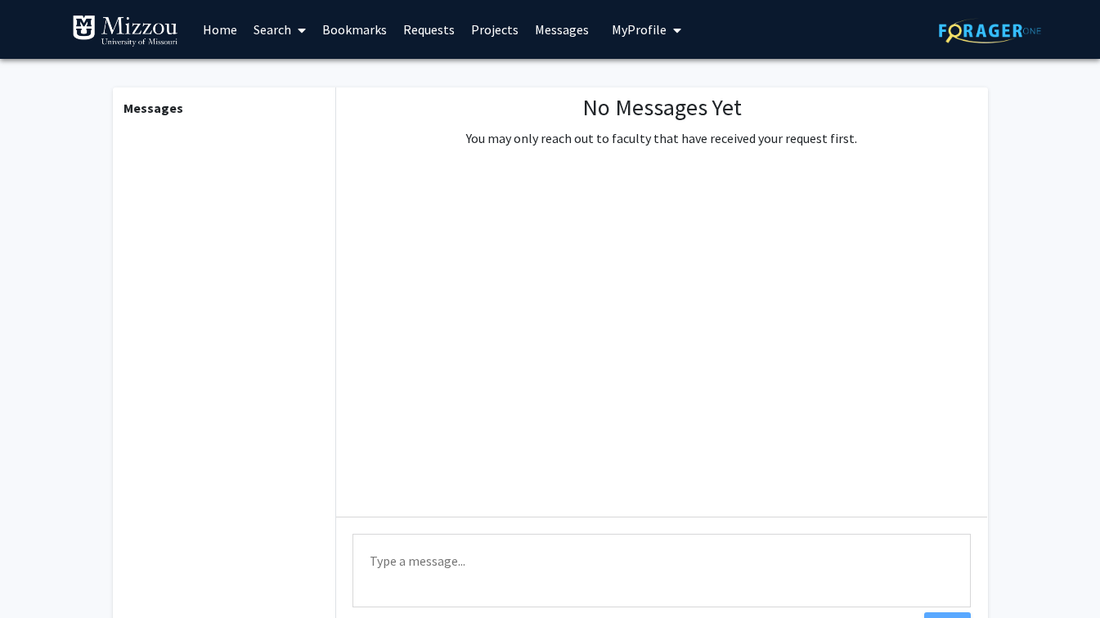
click at [643, 36] on span "My Profile" at bounding box center [639, 29] width 55 height 16
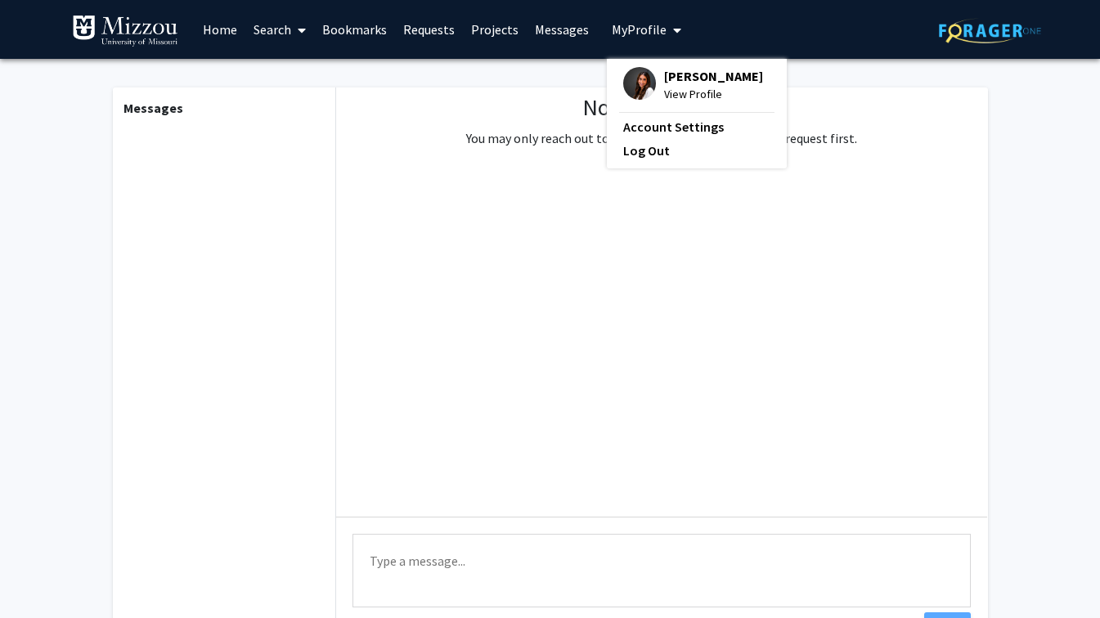
click at [424, 29] on link "Requests" at bounding box center [429, 29] width 68 height 57
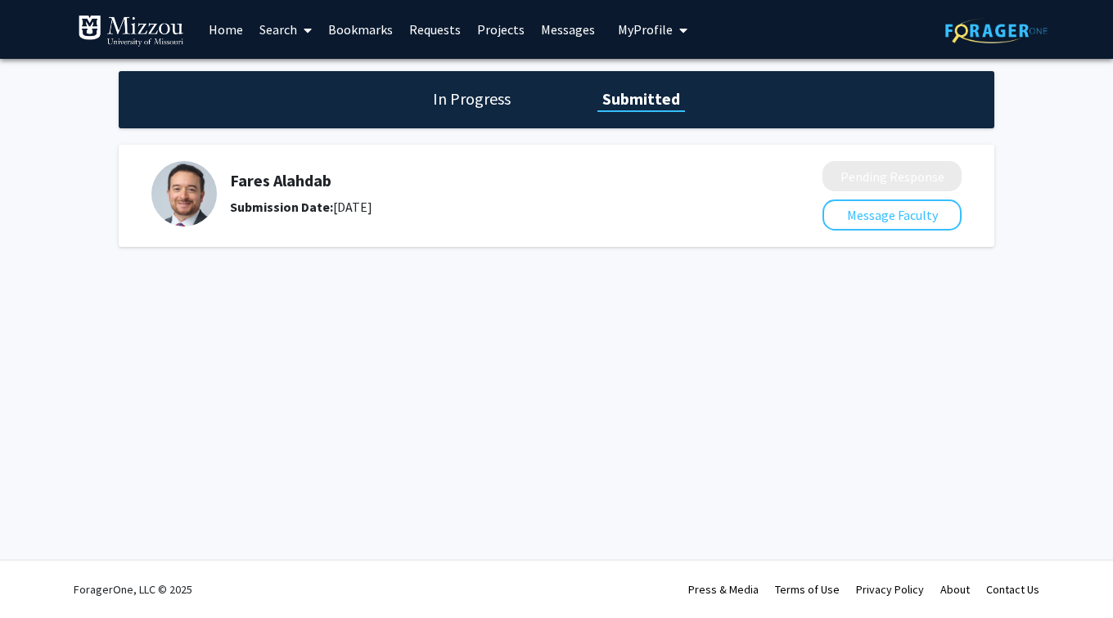
click at [278, 182] on h5 "Fares Alahdab" at bounding box center [483, 181] width 506 height 20
click at [158, 187] on img at bounding box center [183, 193] width 65 height 65
click at [890, 215] on button "Message Faculty" at bounding box center [891, 215] width 139 height 31
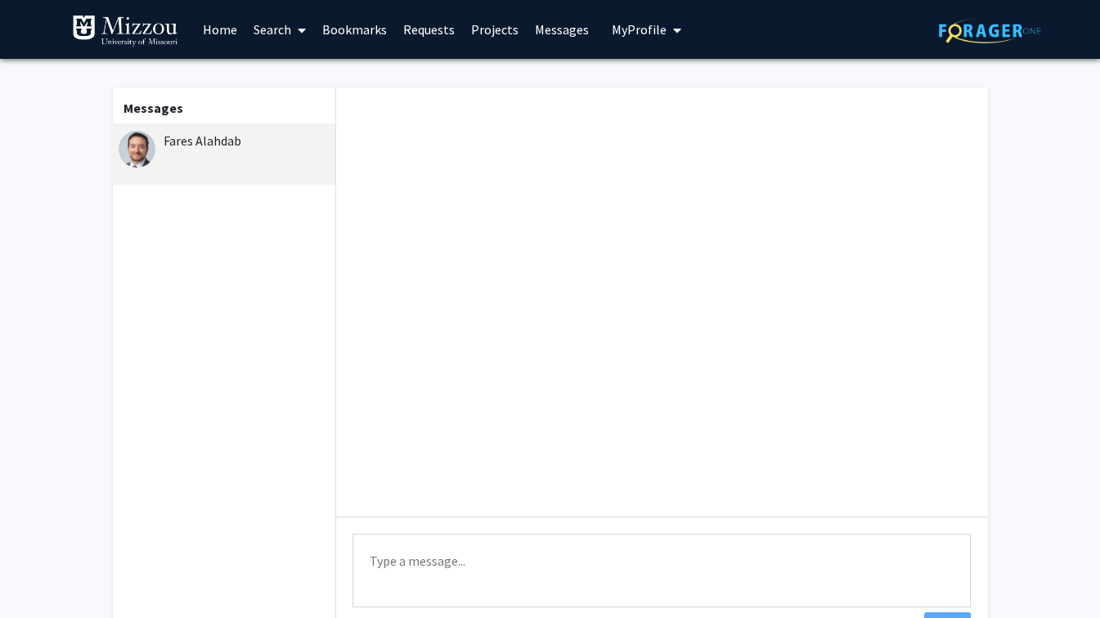
click at [371, 29] on link "Bookmarks" at bounding box center [354, 29] width 81 height 57
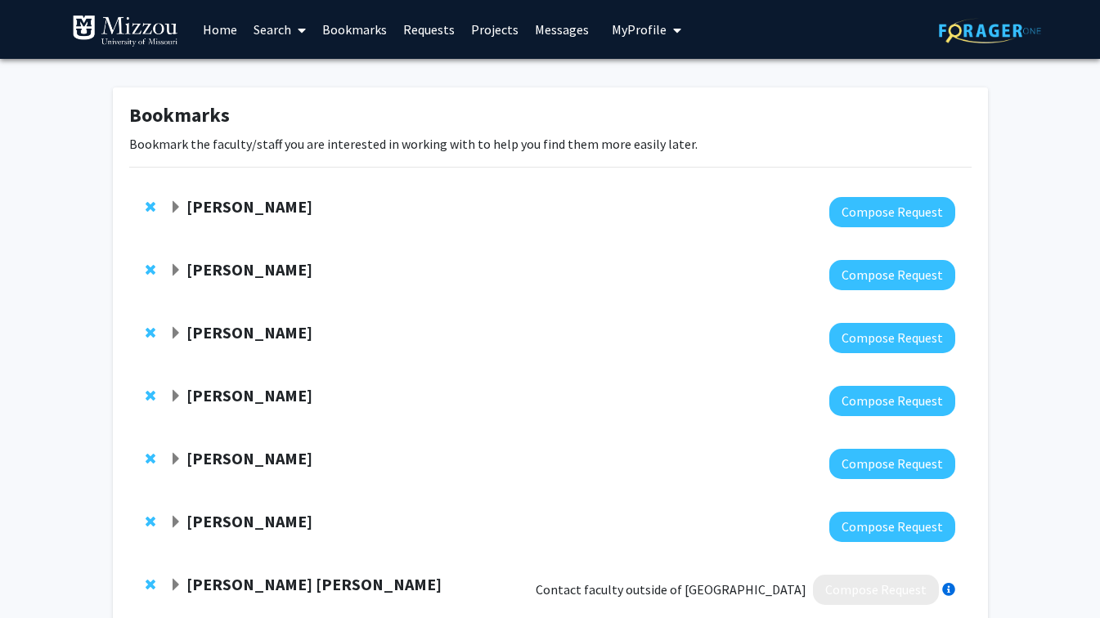
click at [180, 202] on span "Expand Randi Foraker Bookmark" at bounding box center [175, 207] width 13 height 13
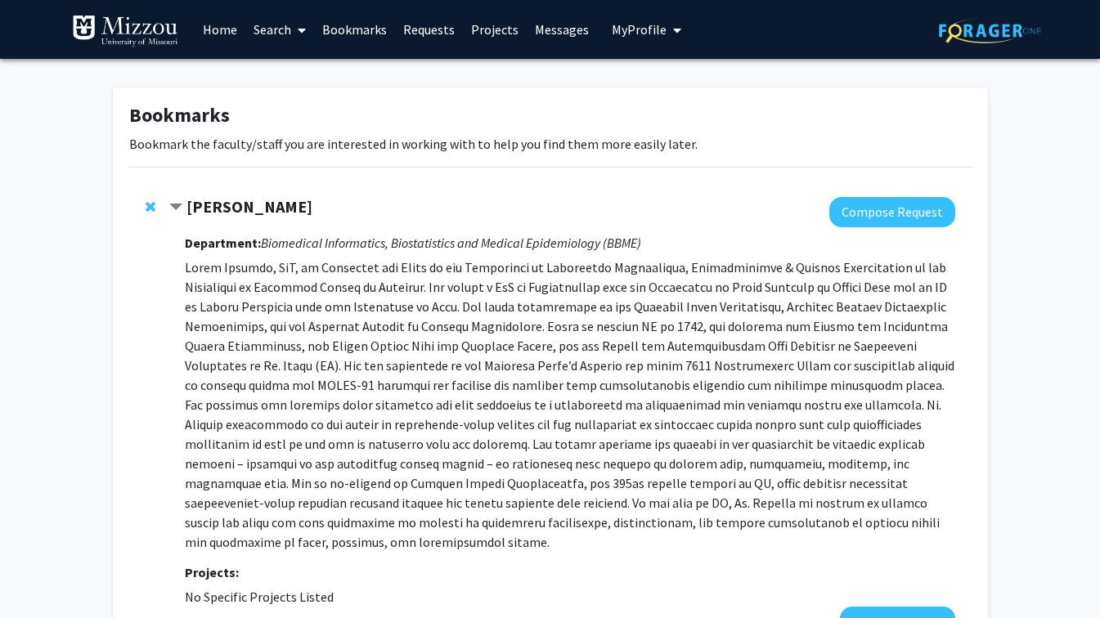
click at [180, 202] on span "Contract Randi Foraker Bookmark" at bounding box center [175, 207] width 13 height 13
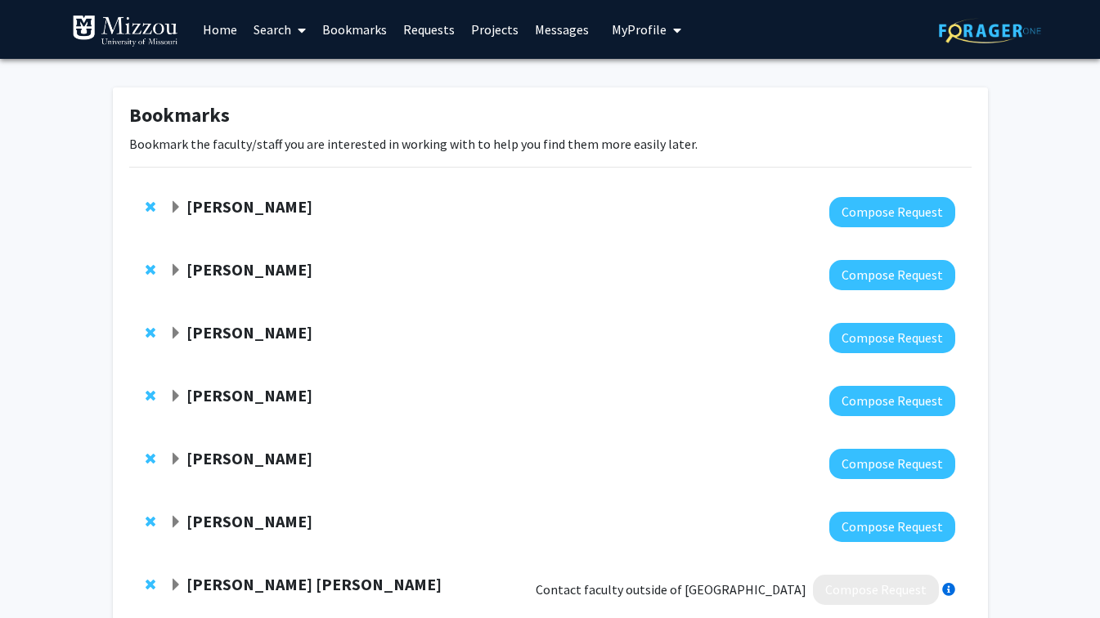
click at [181, 334] on span "Expand Nargiza Buranova Bookmark" at bounding box center [175, 333] width 13 height 13
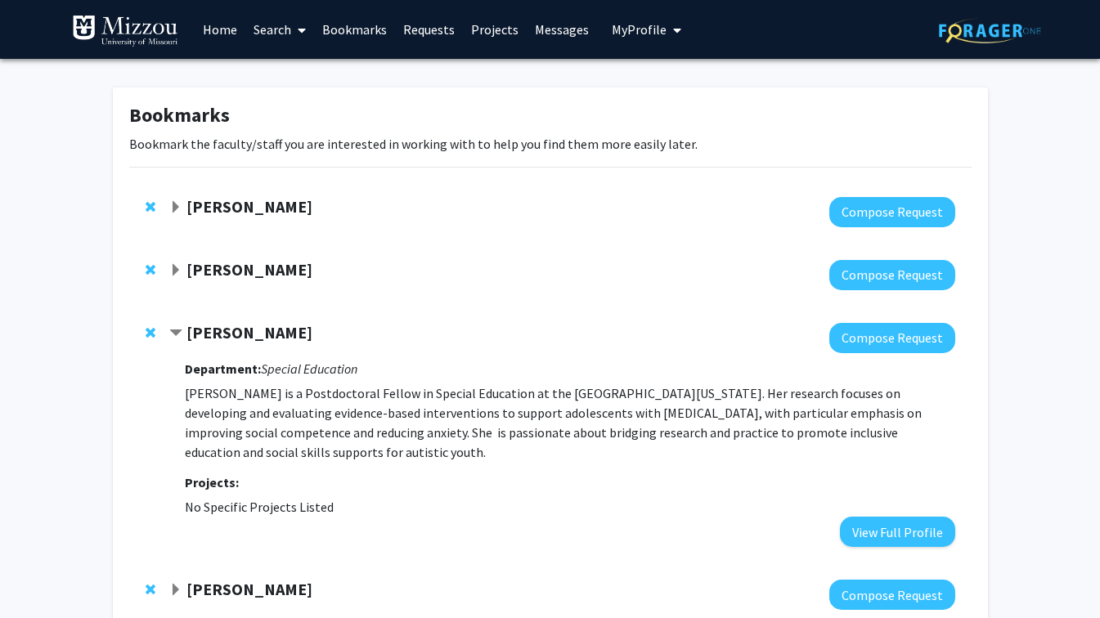
click at [181, 334] on span "Contract Nargiza Buranova Bookmark" at bounding box center [175, 333] width 13 height 13
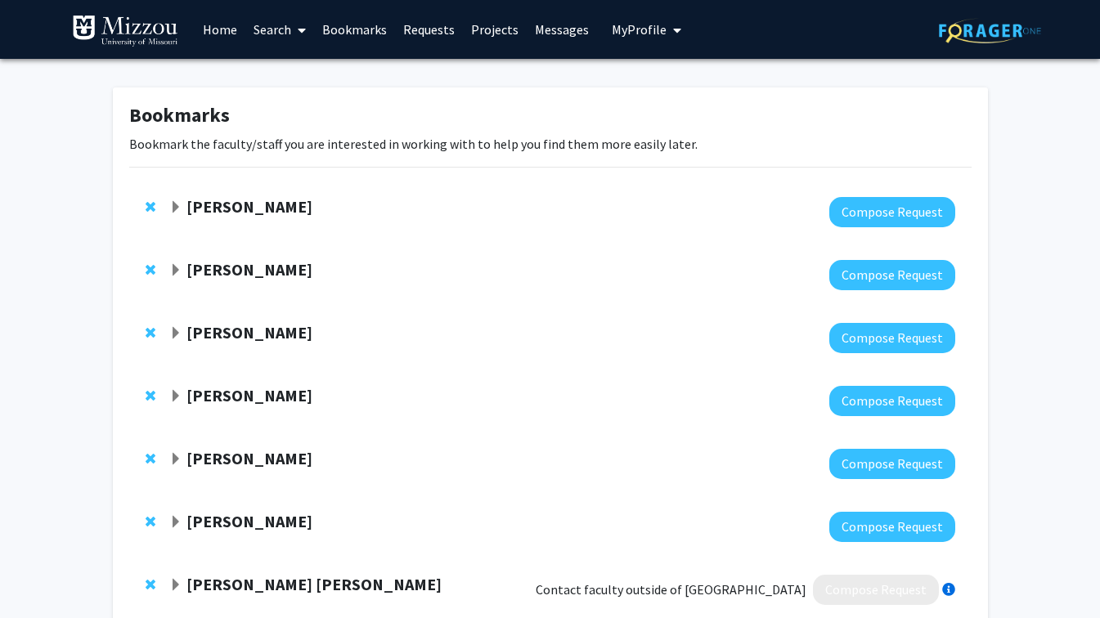
click at [177, 209] on span "Expand Randi Foraker Bookmark" at bounding box center [175, 207] width 13 height 13
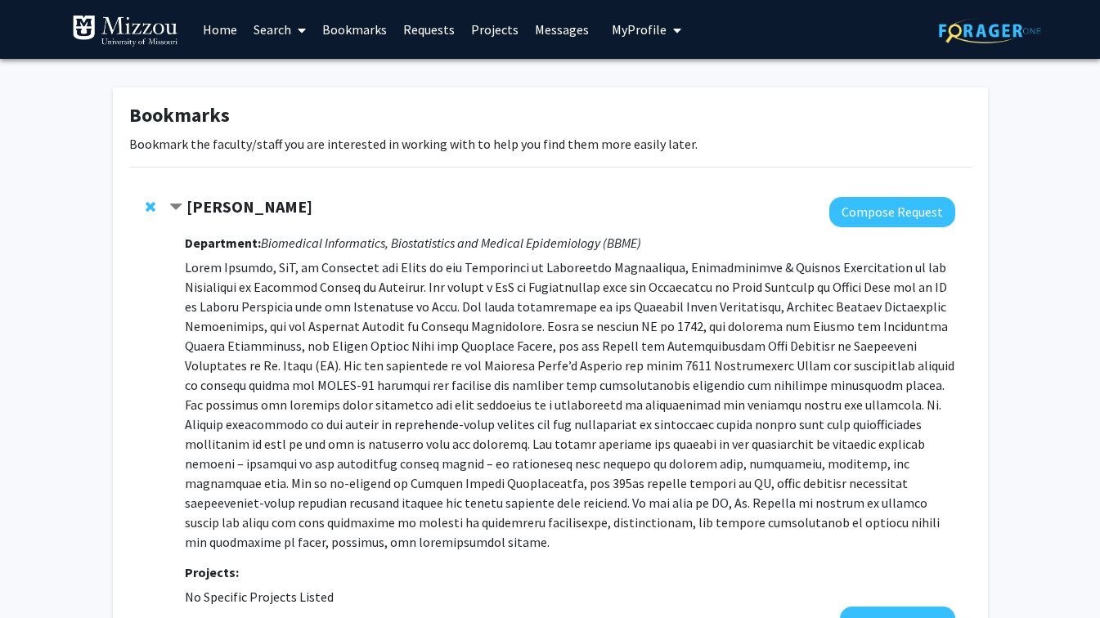
click at [177, 209] on span "Contract Randi Foraker Bookmark" at bounding box center [175, 207] width 13 height 13
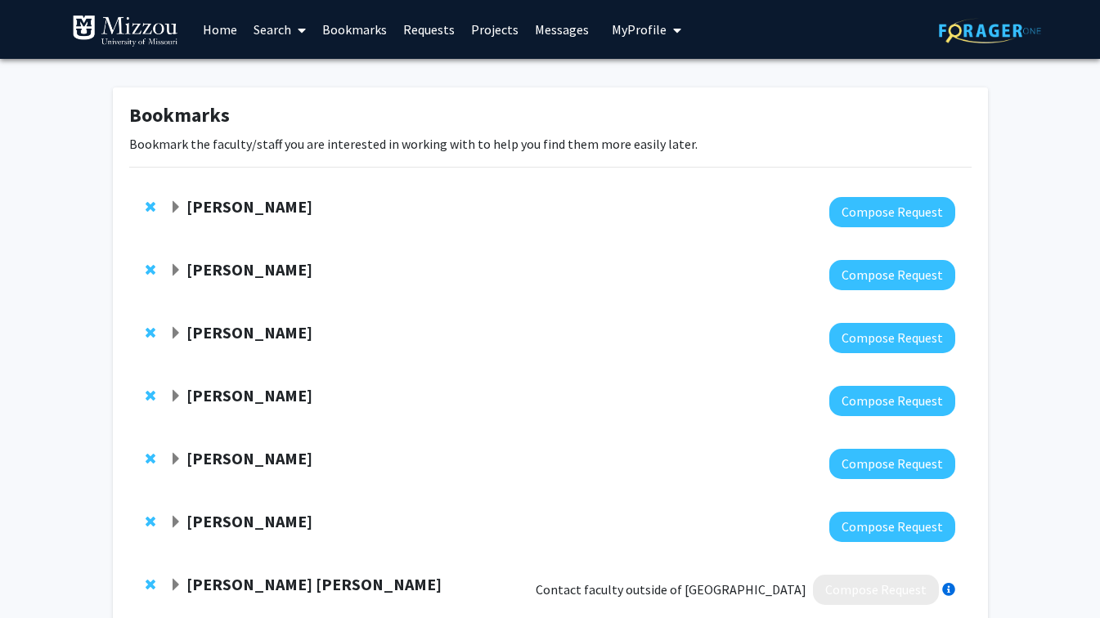
scroll to position [106, 0]
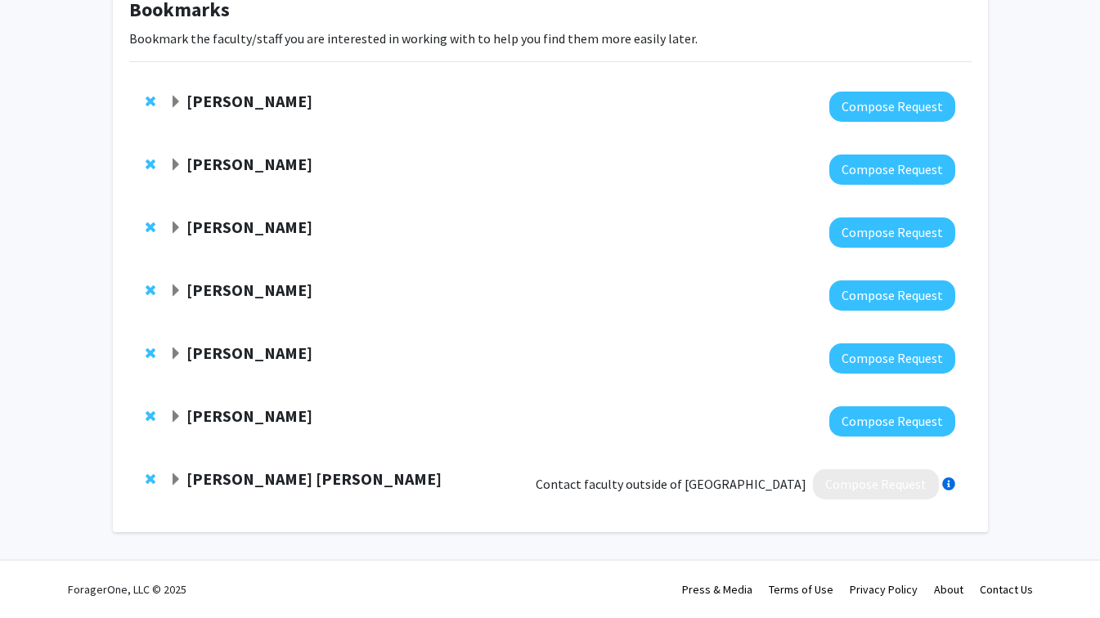
click at [177, 416] on span "Expand Brett Froeliger Bookmark" at bounding box center [175, 417] width 13 height 13
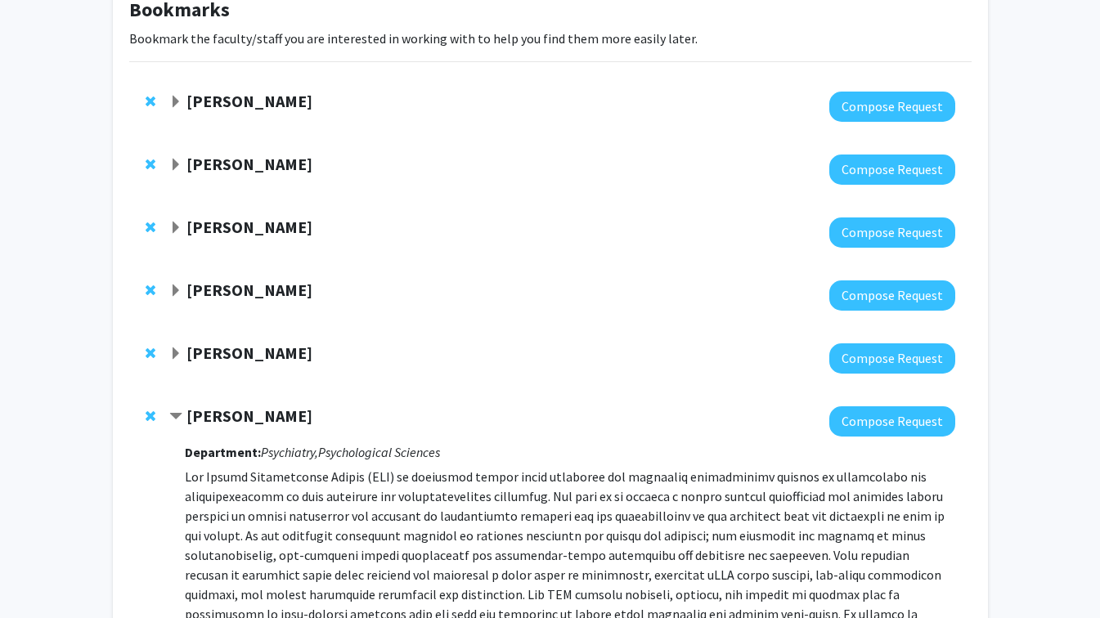
click at [175, 358] on span "Expand Eunjin Tracy Bookmark" at bounding box center [175, 354] width 13 height 13
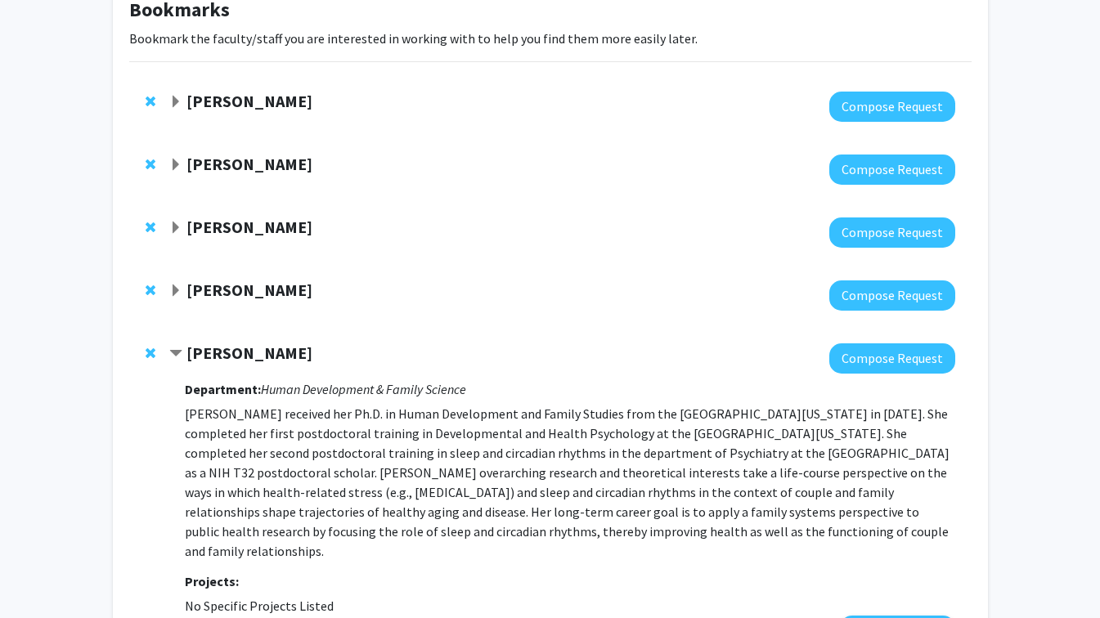
click at [172, 286] on span "Expand Julie Stilley Bookmark" at bounding box center [175, 291] width 13 height 13
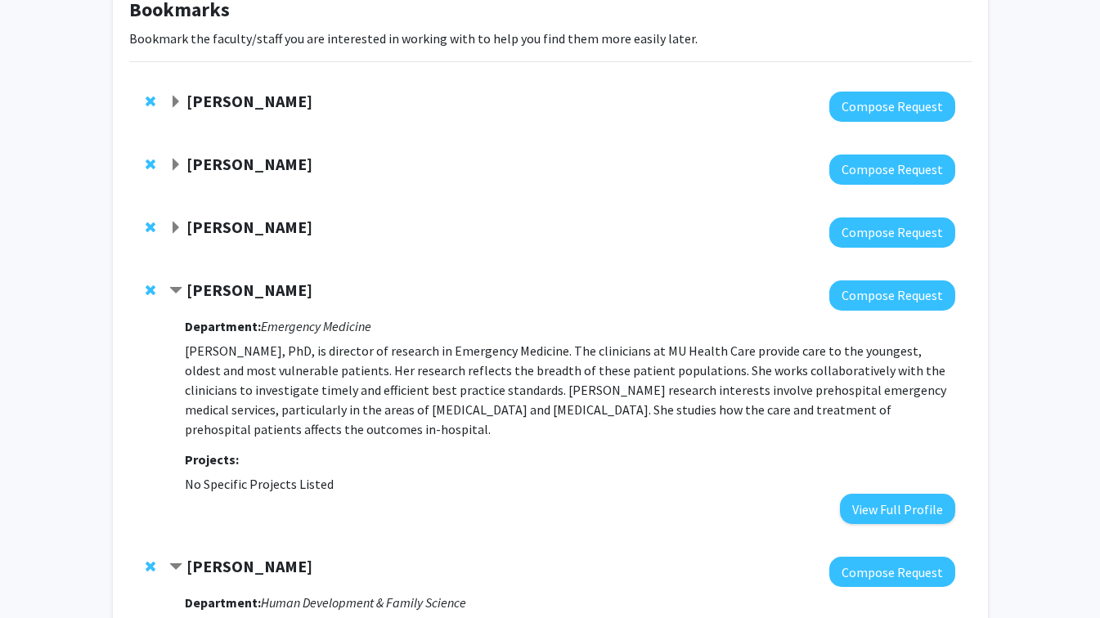
drag, startPoint x: 173, startPoint y: 153, endPoint x: 178, endPoint y: 160, distance: 8.7
click at [178, 160] on div "[PERSON_NAME] Compose Request" at bounding box center [550, 169] width 843 height 63
click at [178, 160] on span "Expand Andrea Wycoff Bookmark" at bounding box center [175, 165] width 13 height 13
